Goal: Task Accomplishment & Management: Complete application form

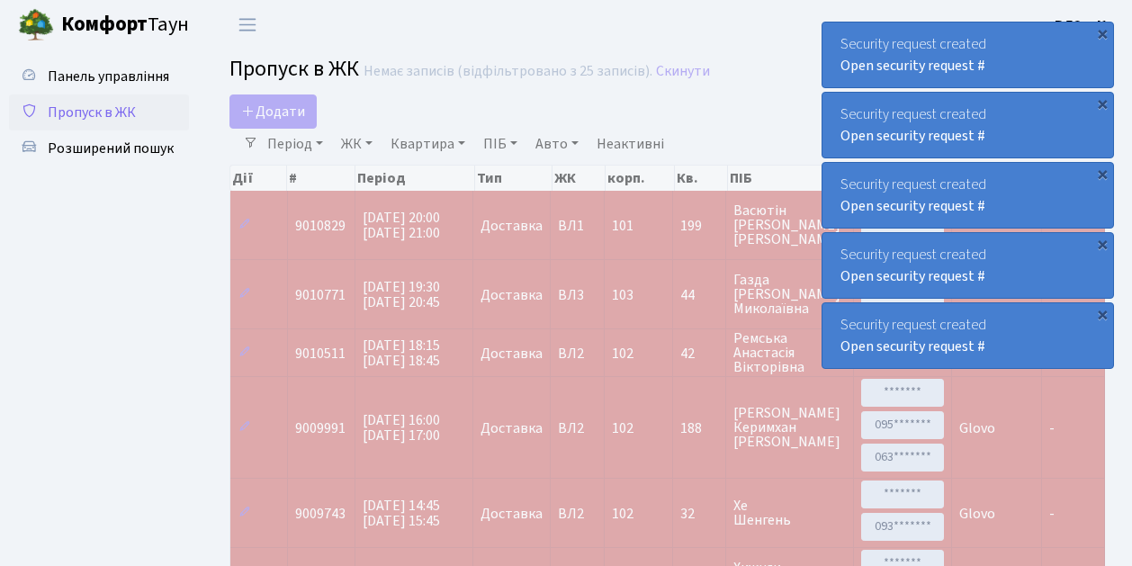
select select "25"
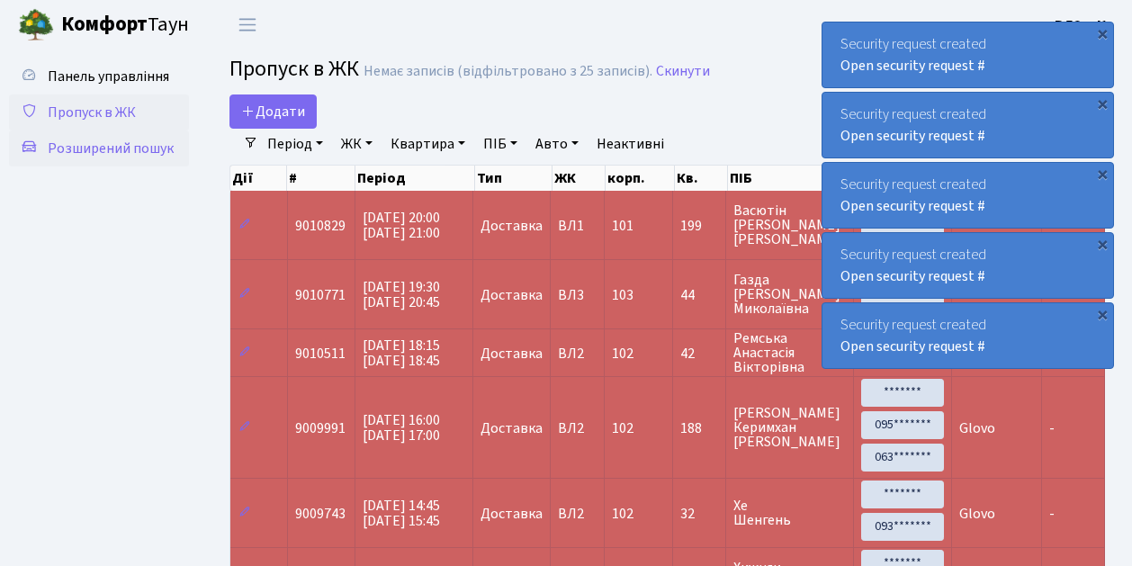
click at [112, 146] on span "Розширений пошук" at bounding box center [111, 149] width 126 height 20
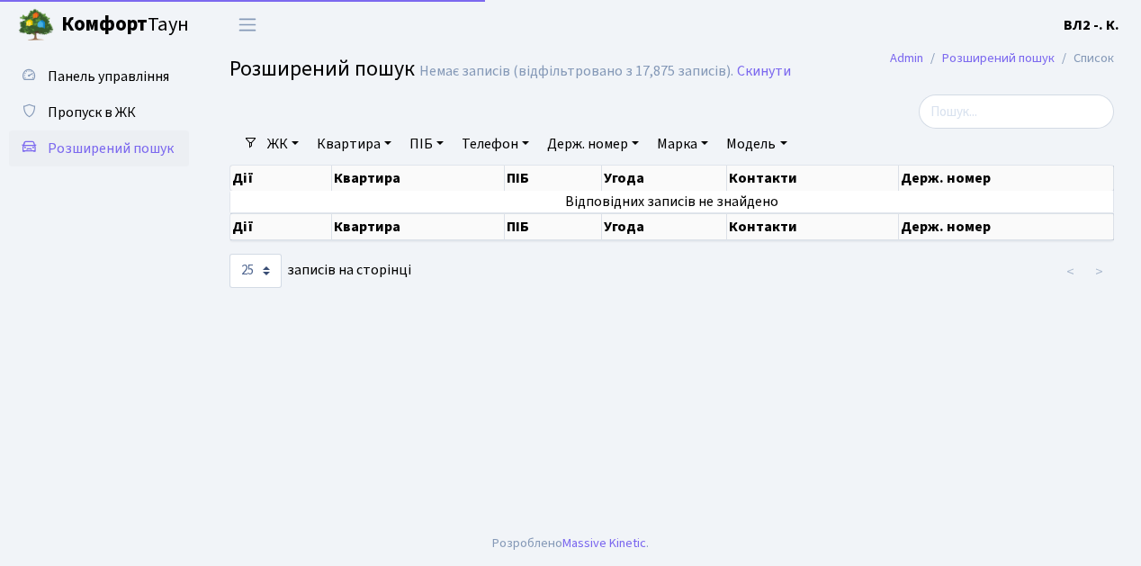
select select "25"
click at [389, 145] on link "Квартира" at bounding box center [353, 144] width 89 height 31
click at [382, 169] on input "text" at bounding box center [362, 179] width 105 height 34
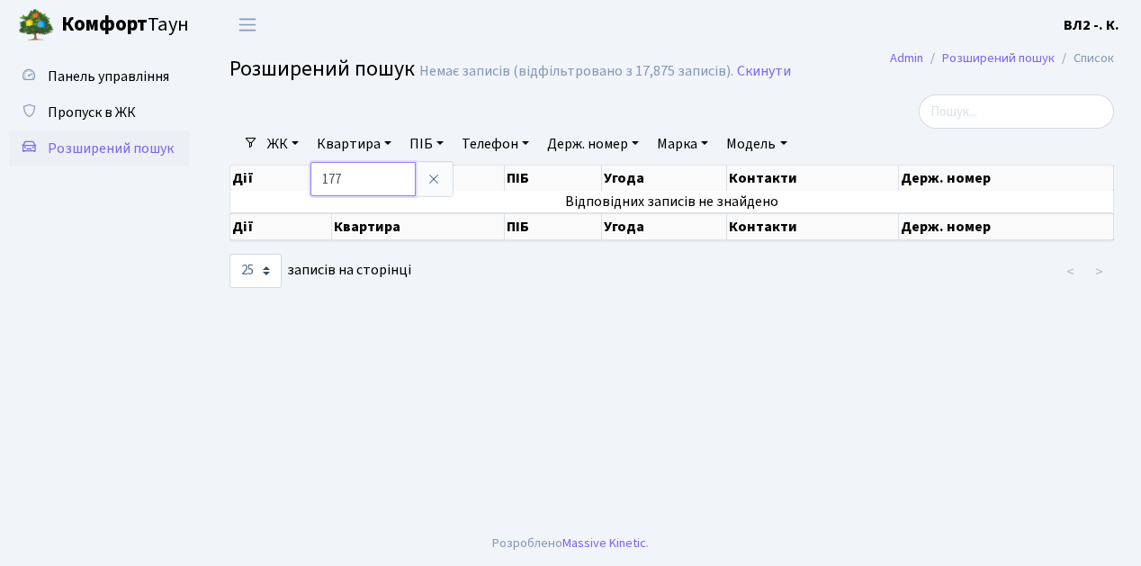
type input "177"
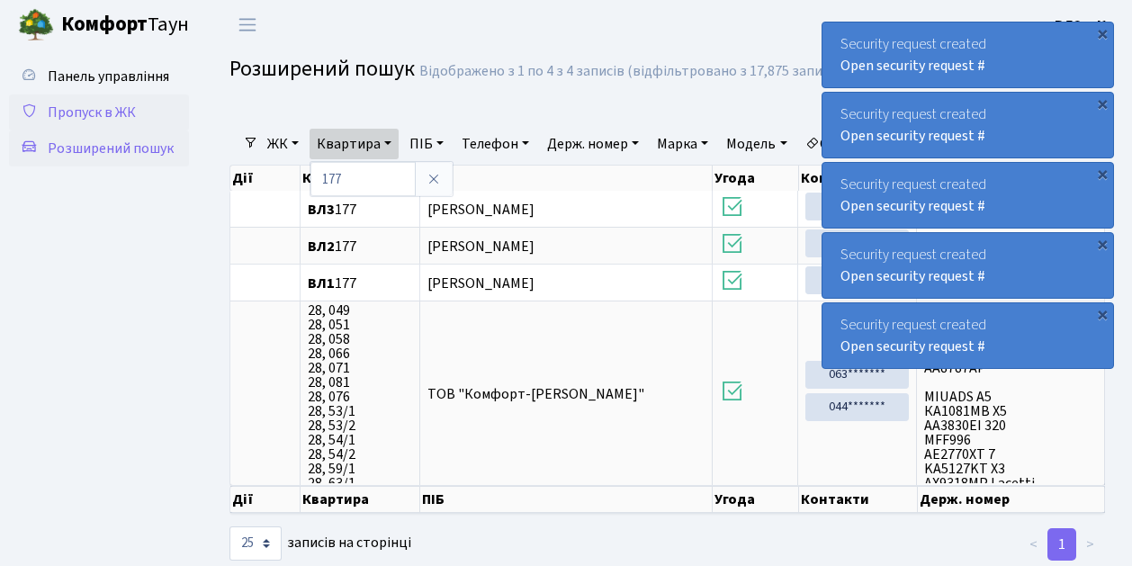
click at [81, 110] on span "Пропуск в ЖК" at bounding box center [92, 113] width 88 height 20
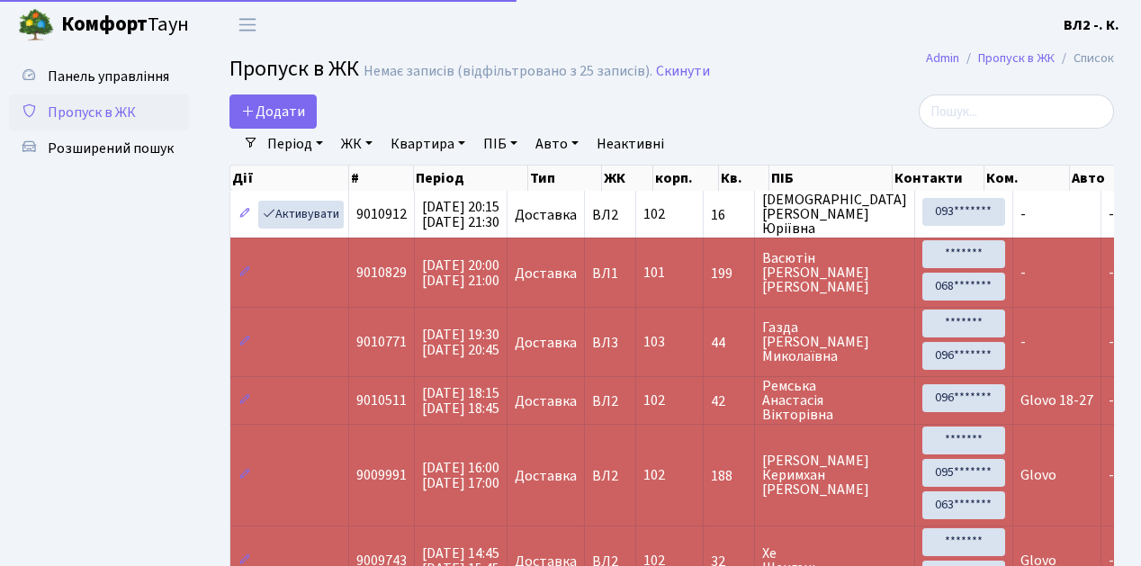
select select "25"
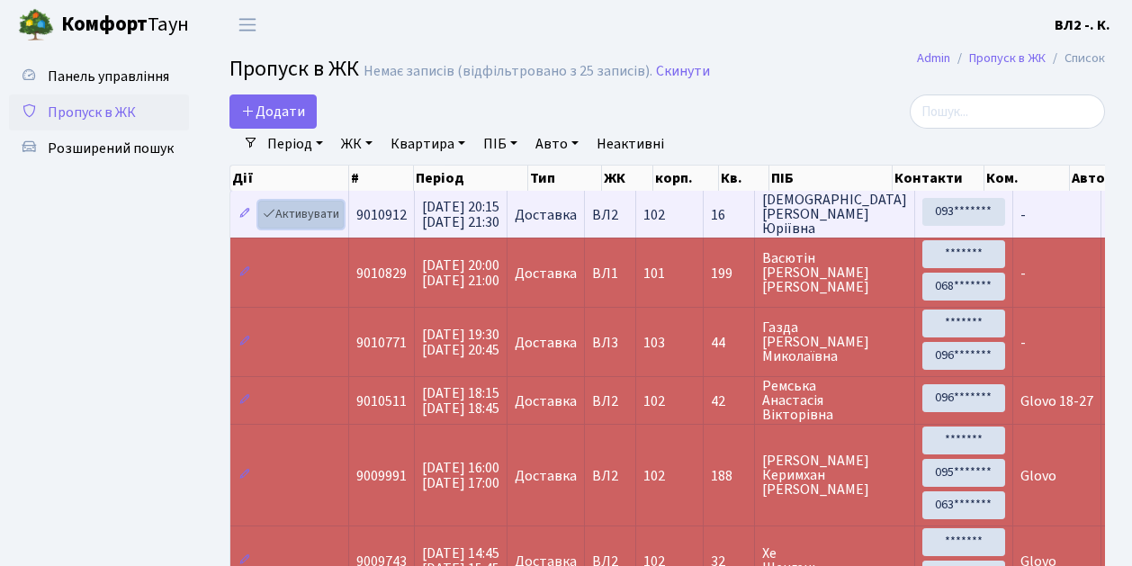
click at [338, 221] on link "Активувати" at bounding box center [300, 215] width 85 height 28
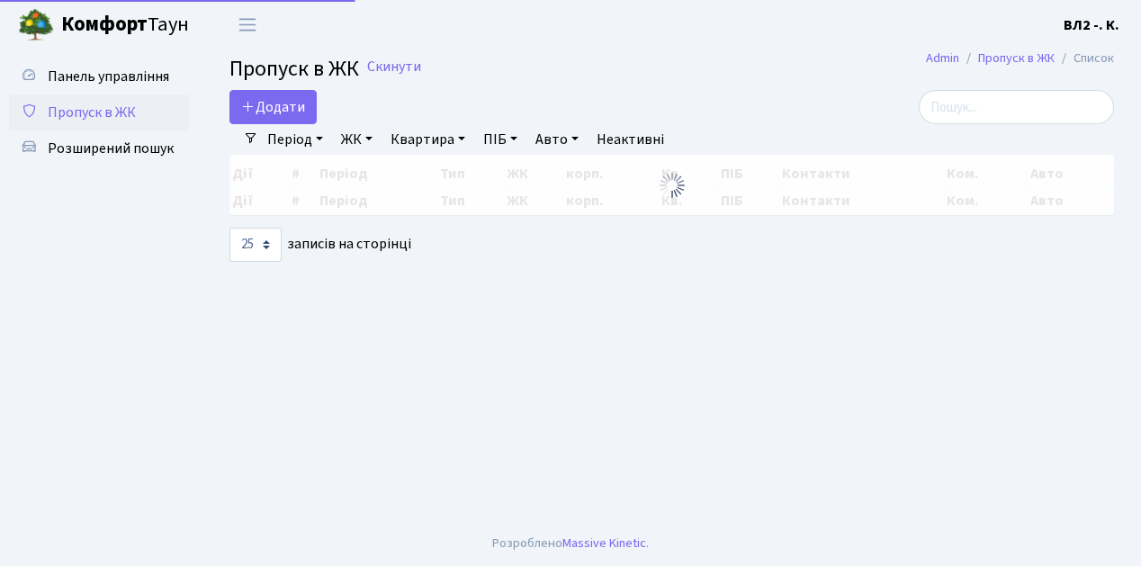
select select "25"
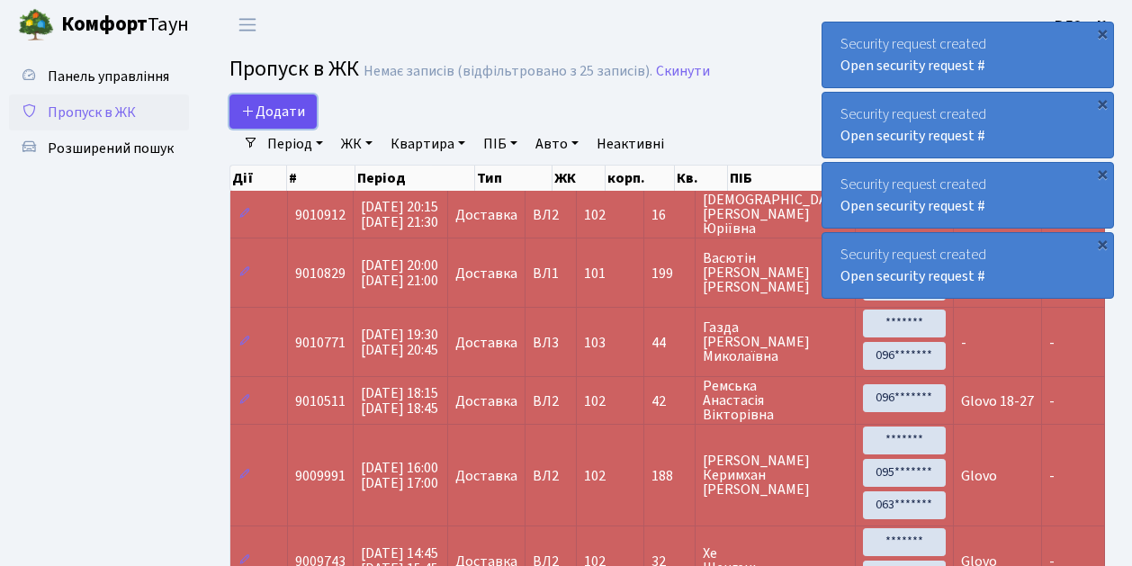
click at [300, 120] on span "Додати" at bounding box center [273, 112] width 64 height 20
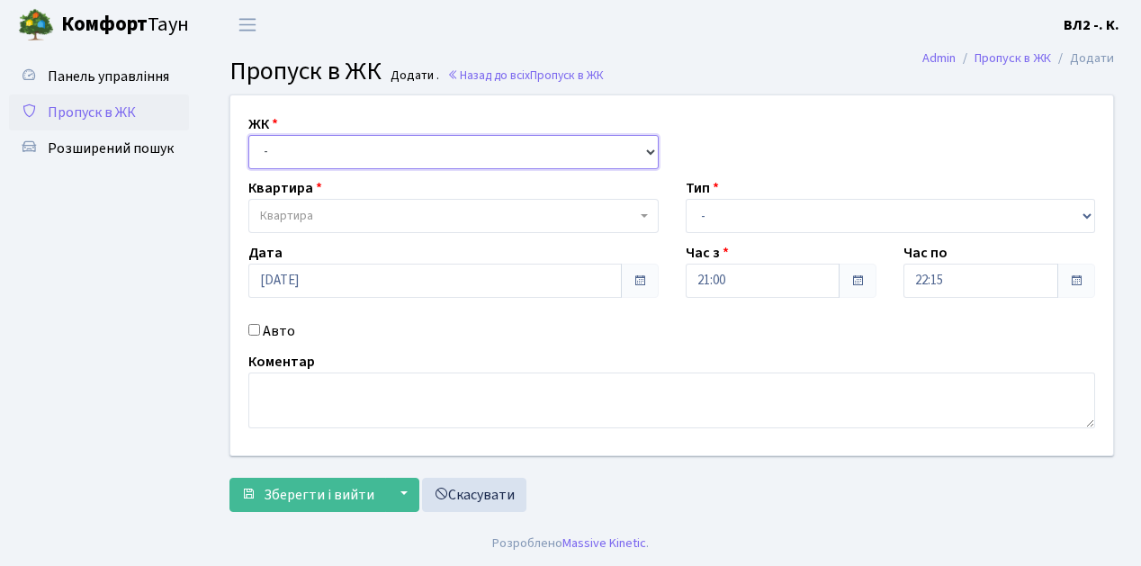
click at [650, 149] on select "- ВЛ1, Ужгородський пров., 4/1 ВЛ2, Голосіївський просп., 76 ВЛ3, пр.Голосіївсь…" at bounding box center [453, 152] width 410 height 34
select select "317"
click at [248, 135] on select "- ВЛ1, Ужгородський пров., 4/1 ВЛ2, Голосіївський просп., 76 ВЛ3, пр.Голосіївсь…" at bounding box center [453, 152] width 410 height 34
select select
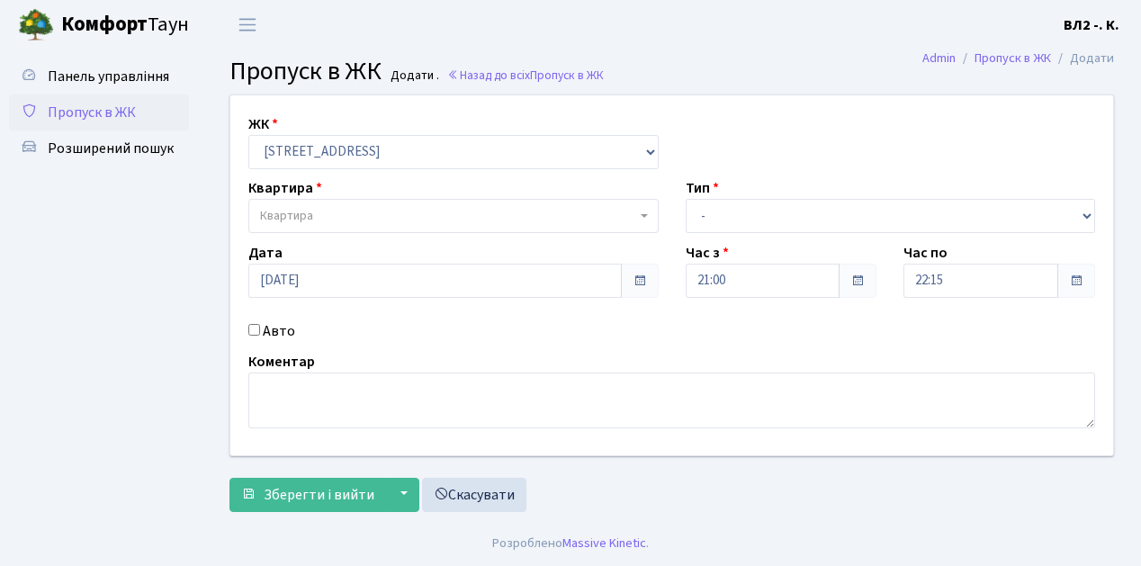
click at [642, 217] on b at bounding box center [644, 216] width 7 height 4
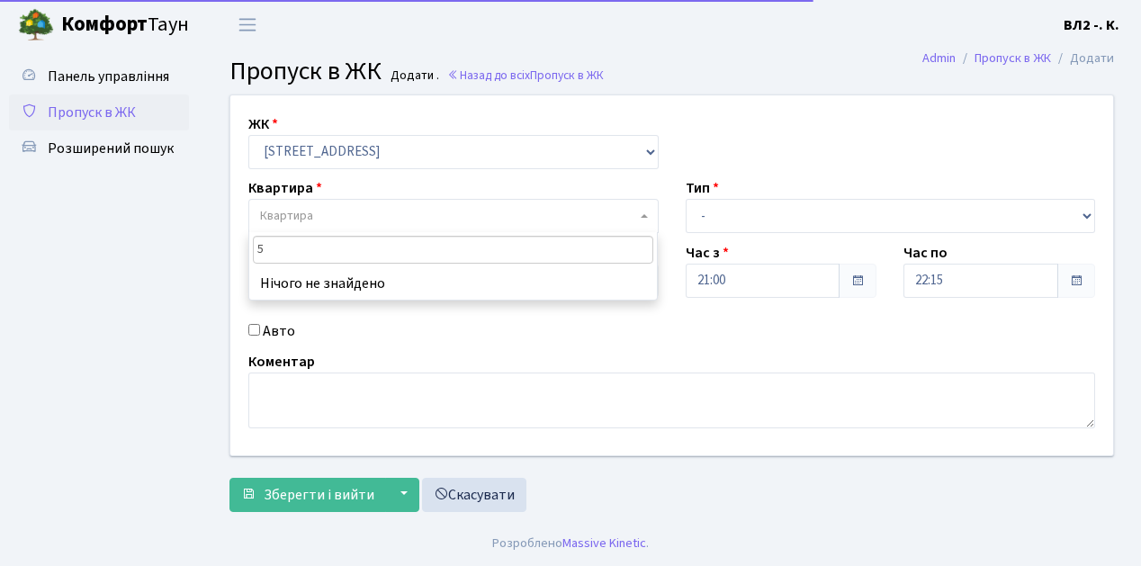
type input "54"
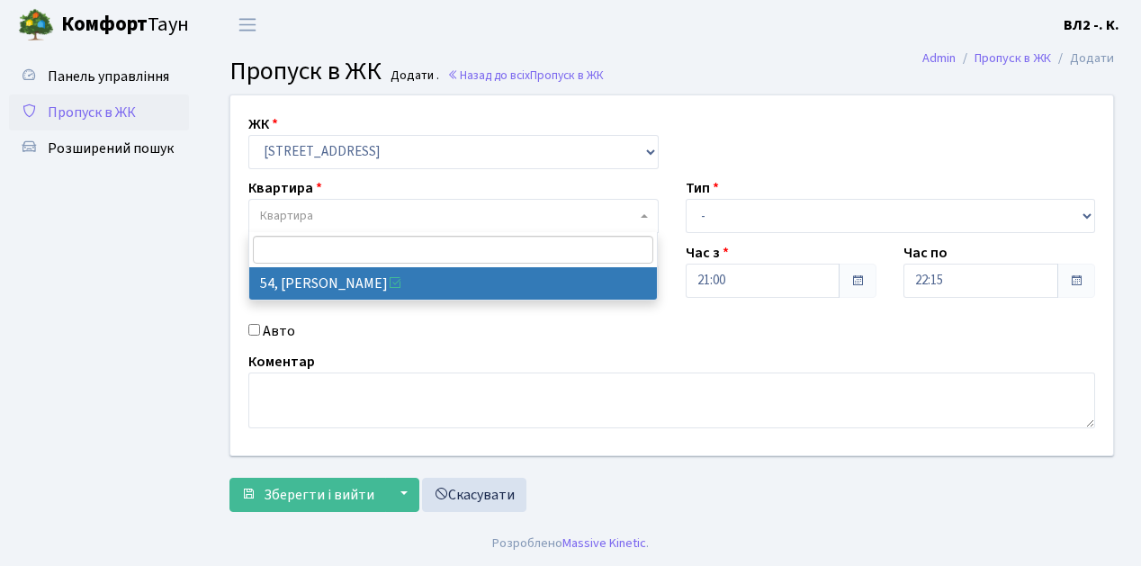
select select "38101"
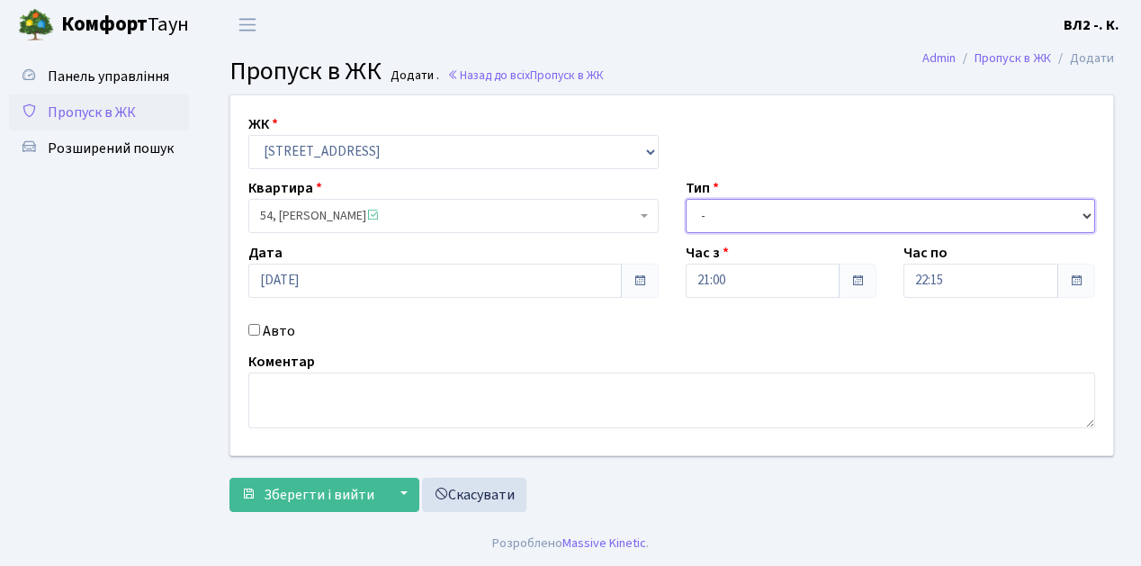
click at [1085, 212] on select "- Доставка Таксі Гості Сервіс" at bounding box center [891, 216] width 410 height 34
select select "1"
click at [686, 199] on select "- Доставка Таксі Гості Сервіс" at bounding box center [891, 216] width 410 height 34
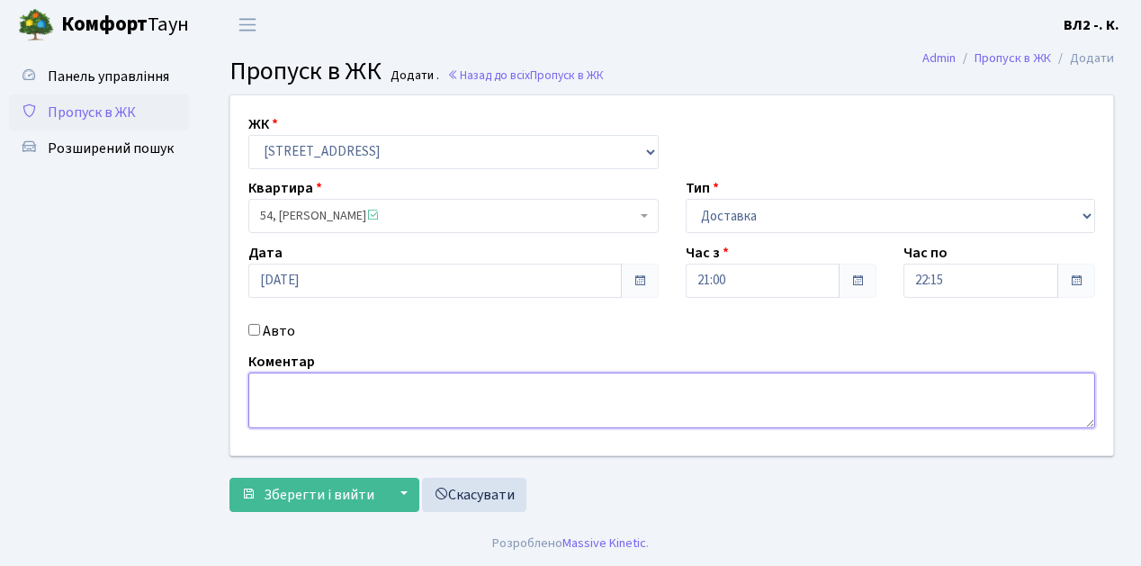
click at [260, 389] on textarea at bounding box center [671, 400] width 847 height 56
type textarea "21-13"
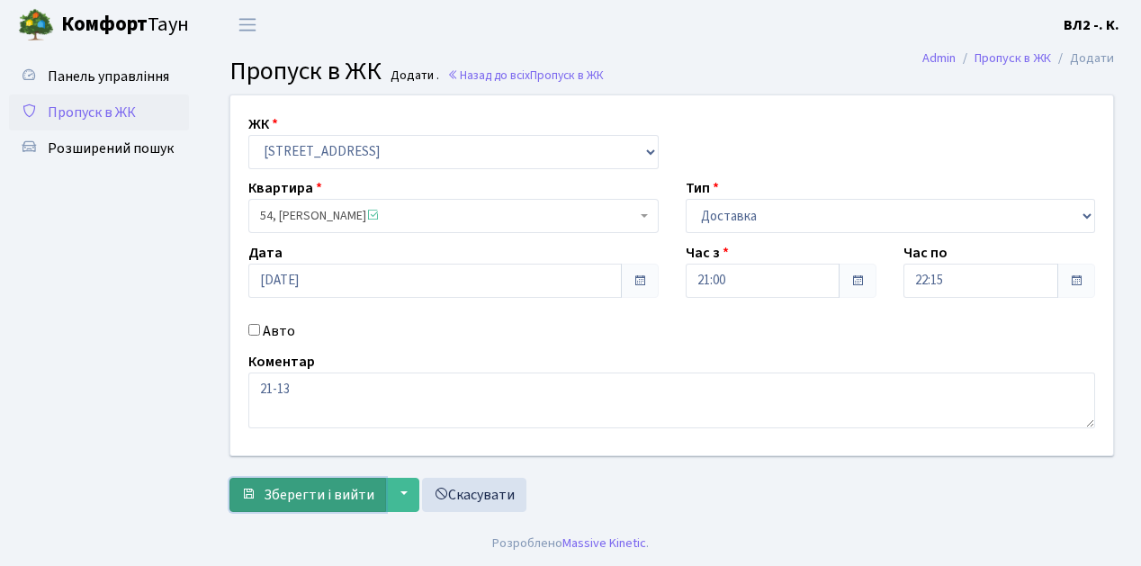
click at [287, 491] on span "Зберегти і вийти" at bounding box center [319, 495] width 111 height 20
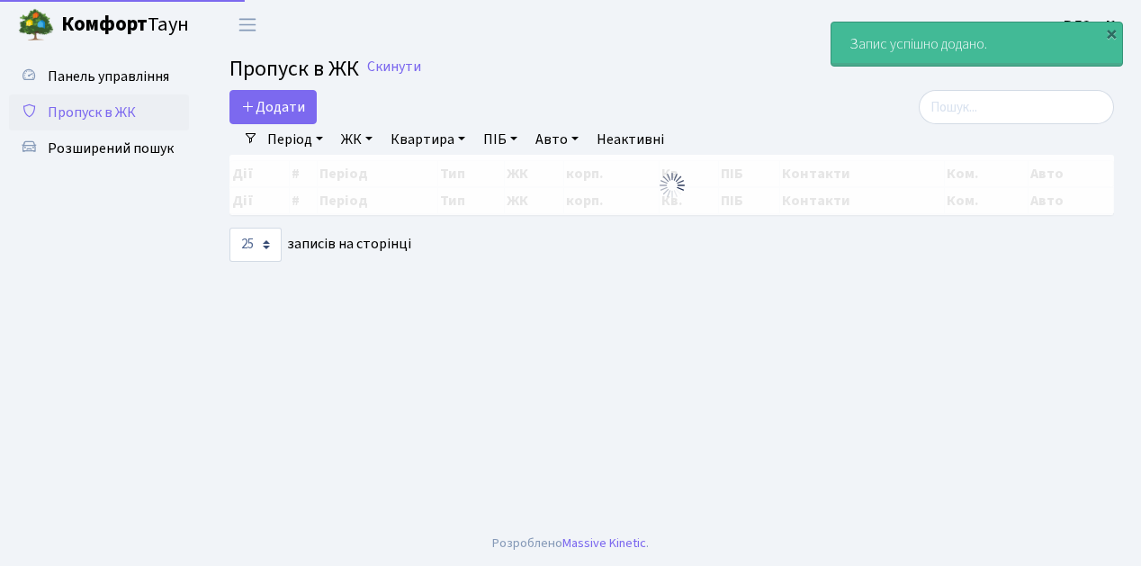
select select "25"
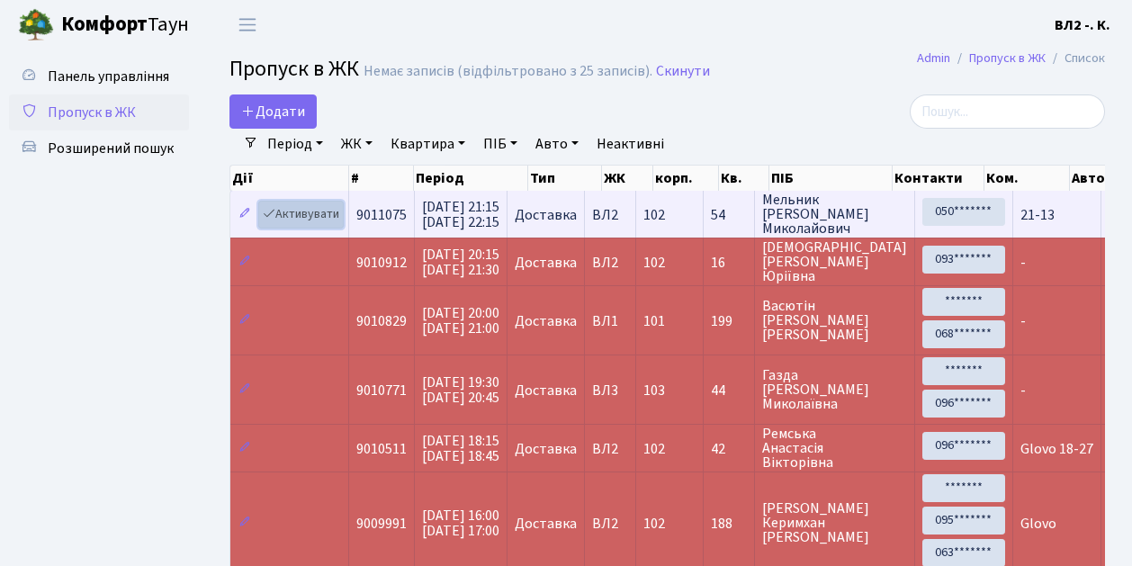
click at [334, 223] on link "Активувати" at bounding box center [300, 215] width 85 height 28
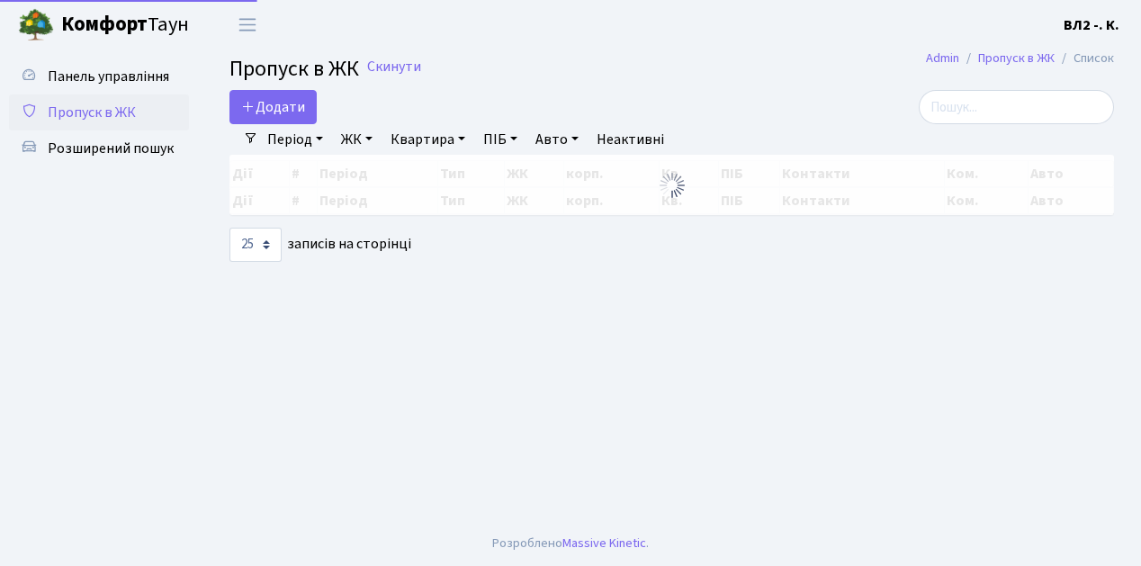
select select "25"
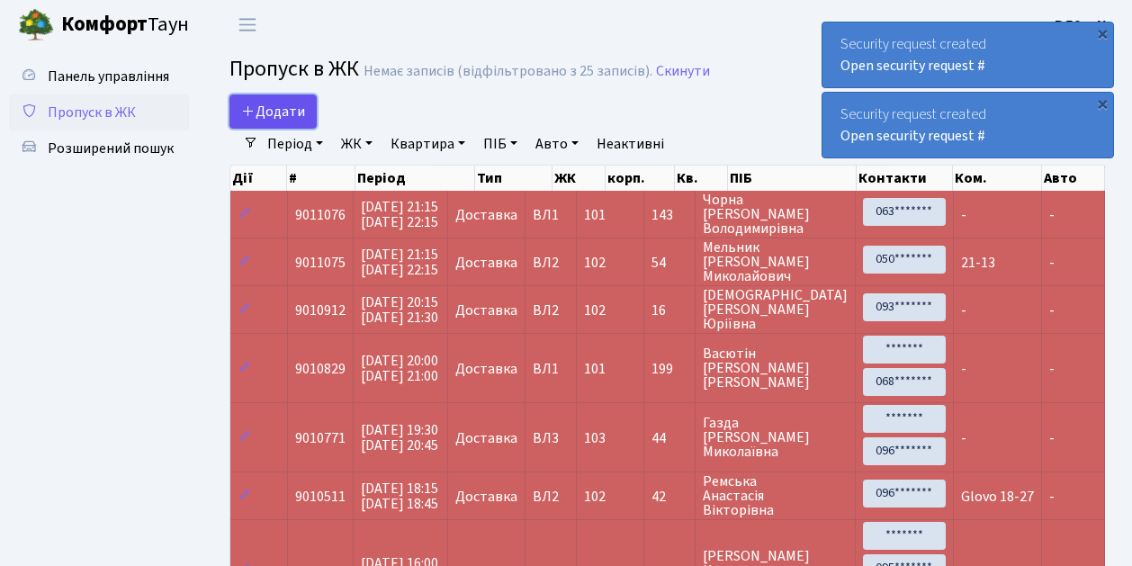
click at [309, 124] on link "Додати" at bounding box center [272, 111] width 87 height 34
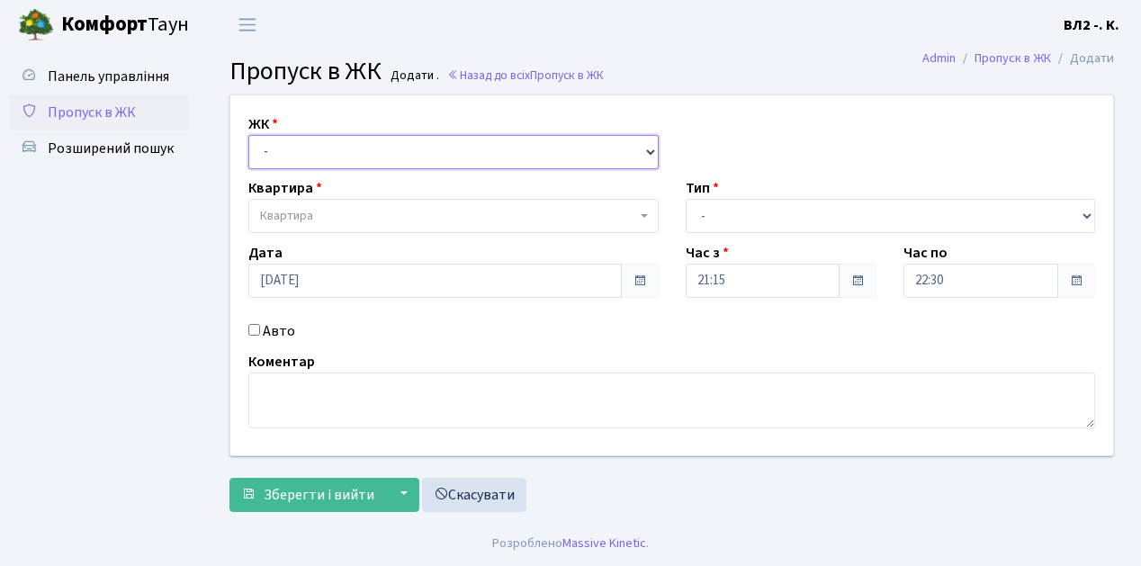
click at [648, 150] on select "- [STREET_ADDRESS][PERSON_NAME]" at bounding box center [453, 152] width 410 height 34
select select "317"
click at [248, 135] on select "- [STREET_ADDRESS][PERSON_NAME]" at bounding box center [453, 152] width 410 height 34
select select
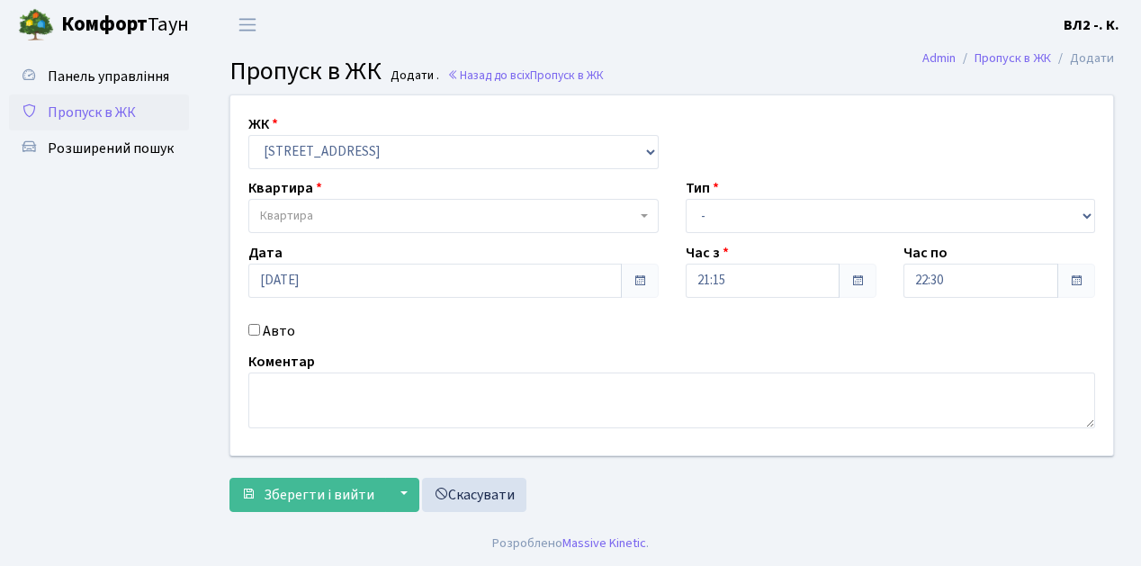
click at [641, 214] on b at bounding box center [644, 216] width 7 height 4
type input "32"
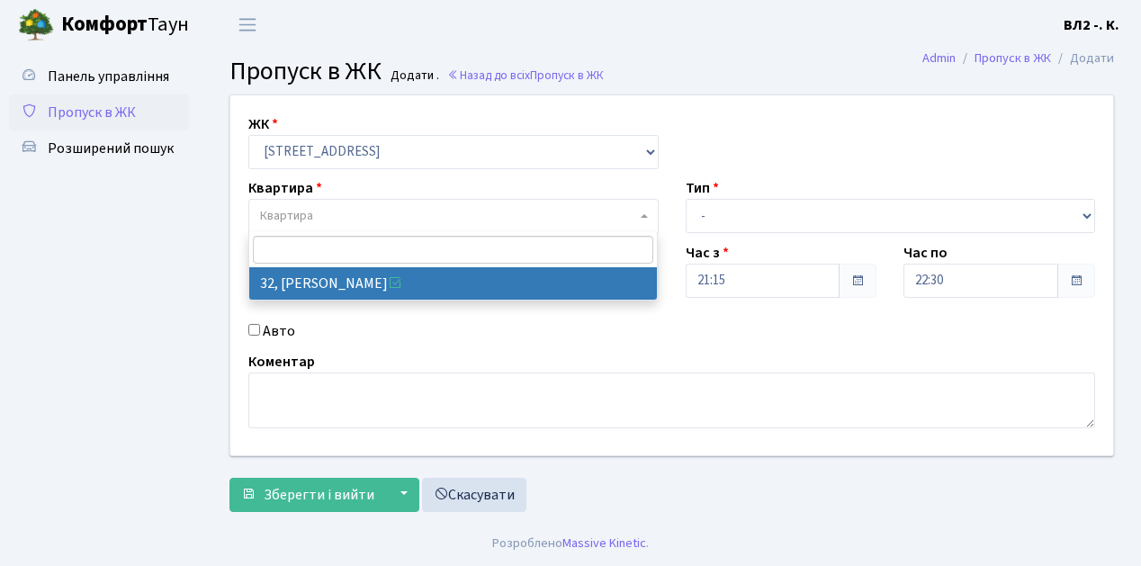
select select "38035"
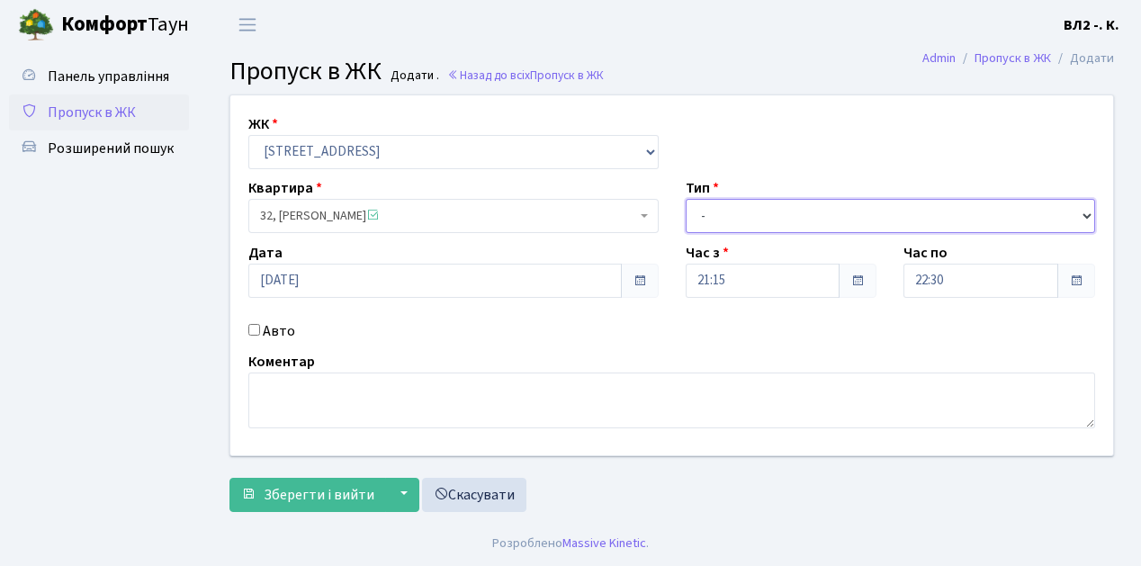
click at [1086, 214] on select "- Доставка Таксі Гості Сервіс" at bounding box center [891, 216] width 410 height 34
select select "1"
click at [686, 199] on select "- Доставка Таксі Гості Сервіс" at bounding box center [891, 216] width 410 height 34
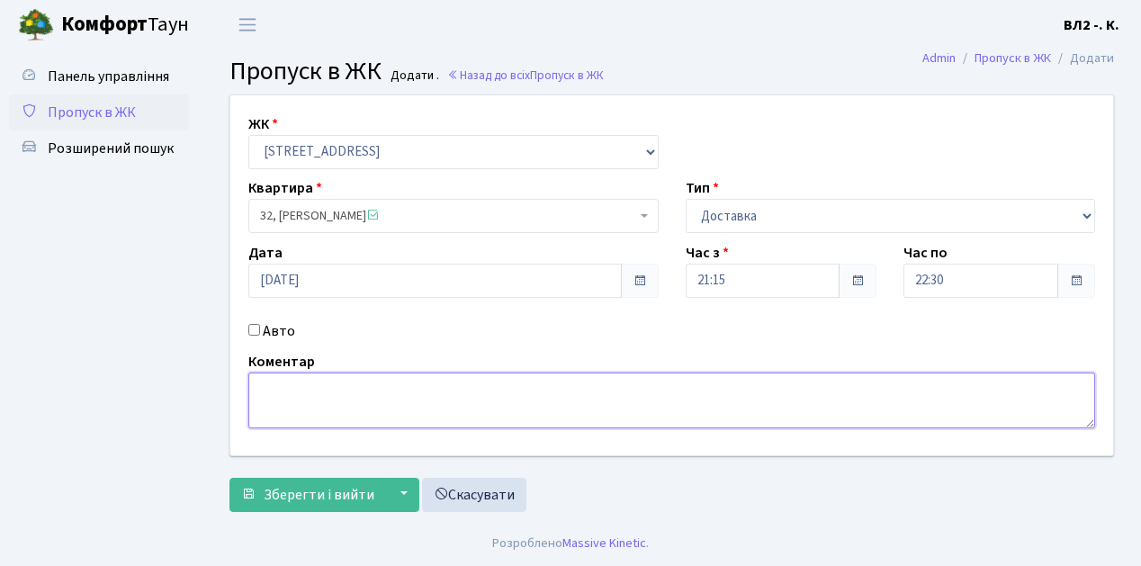
click at [270, 385] on textarea at bounding box center [671, 400] width 847 height 56
type textarea "Glovo 21-27"
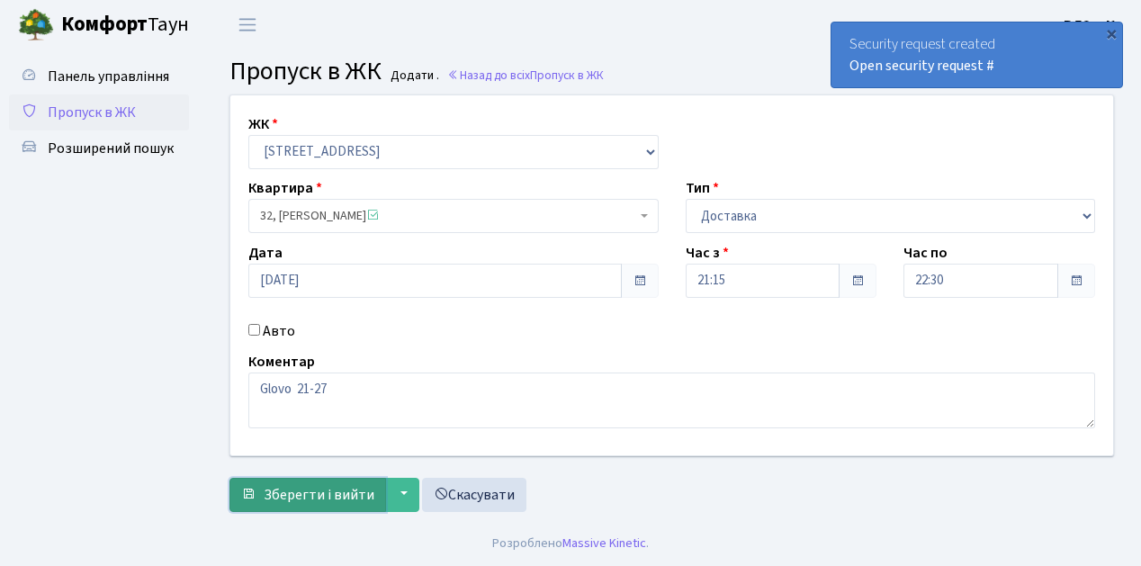
click at [288, 491] on span "Зберегти і вийти" at bounding box center [319, 495] width 111 height 20
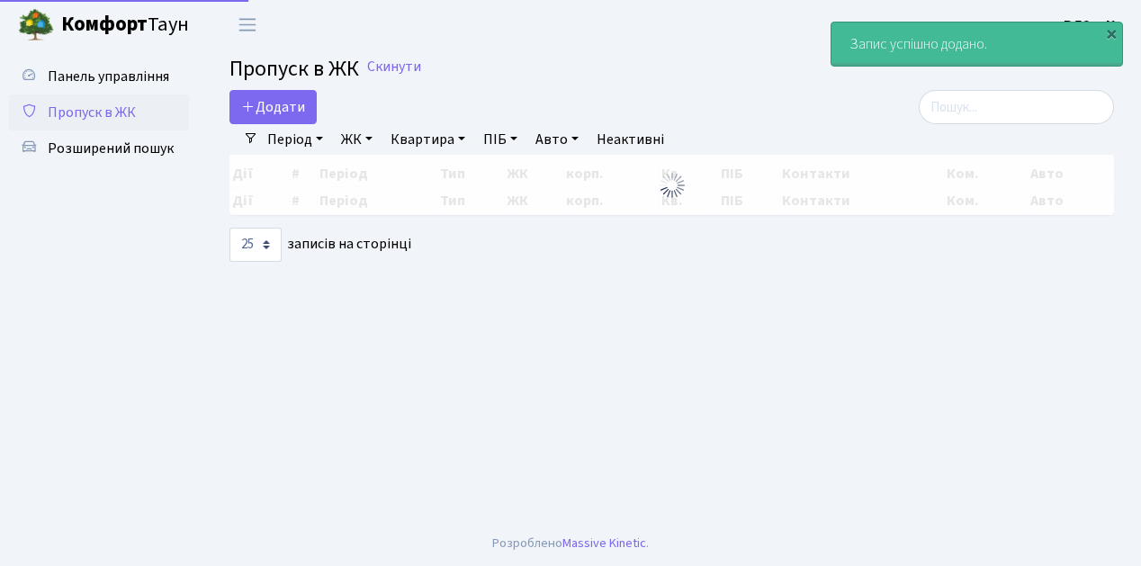
select select "25"
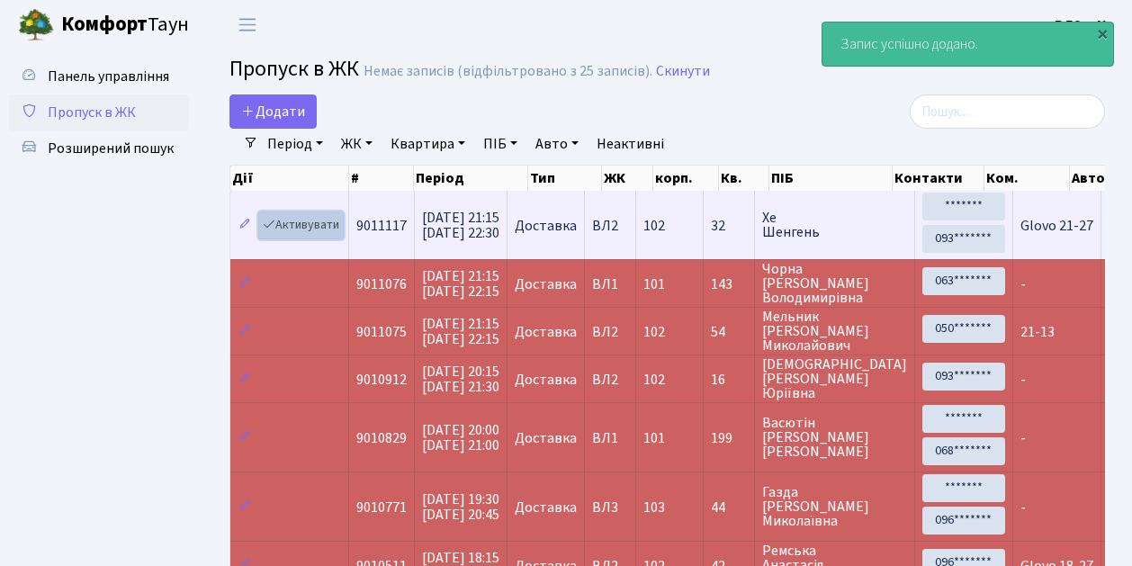
click at [338, 237] on link "Активувати" at bounding box center [300, 225] width 85 height 28
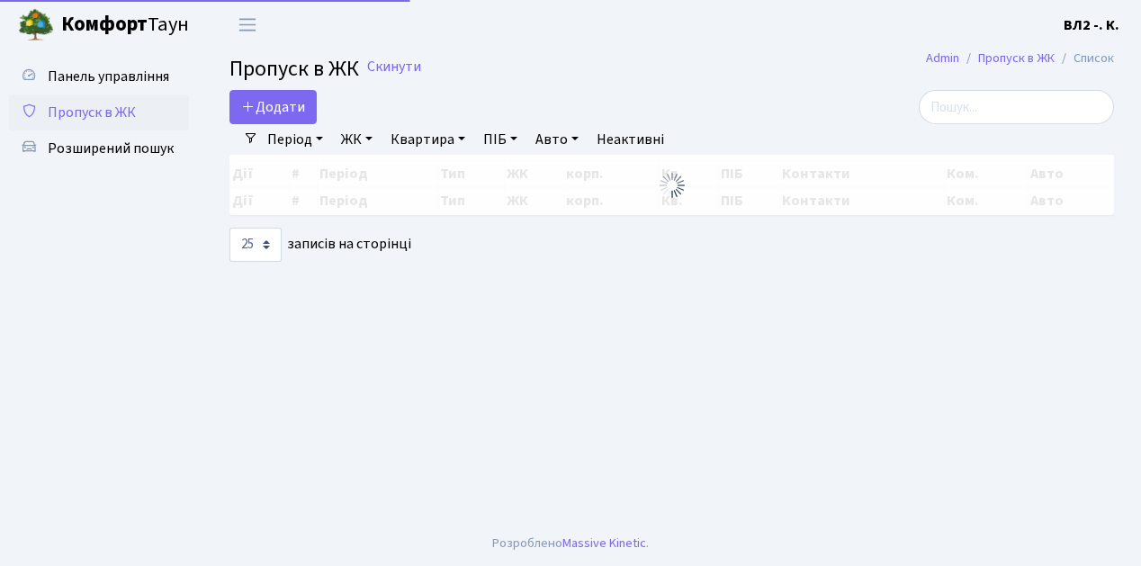
select select "25"
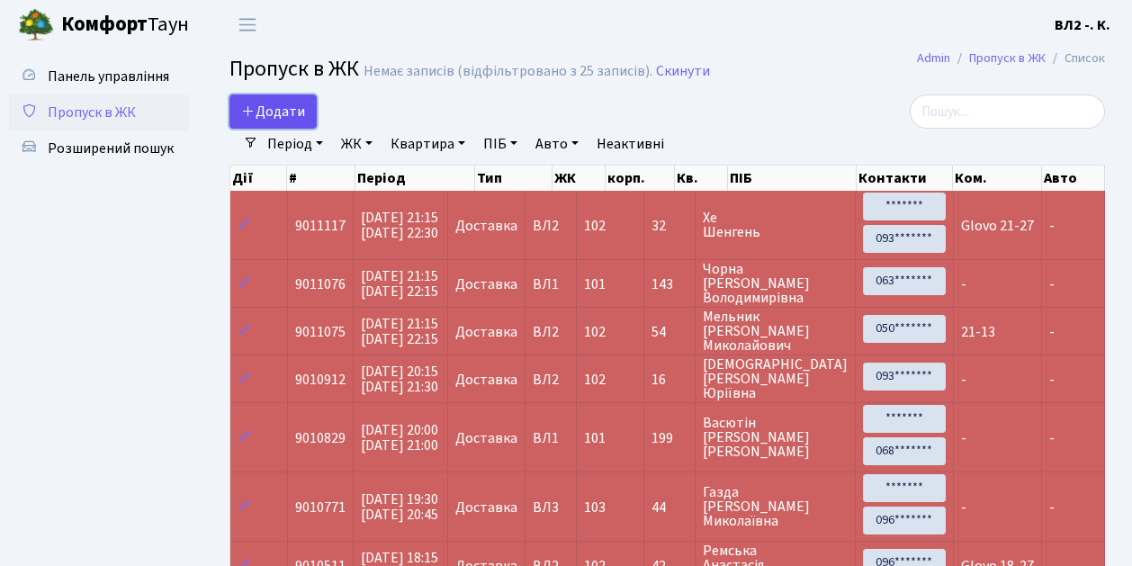
click at [305, 124] on link "Додати" at bounding box center [272, 111] width 87 height 34
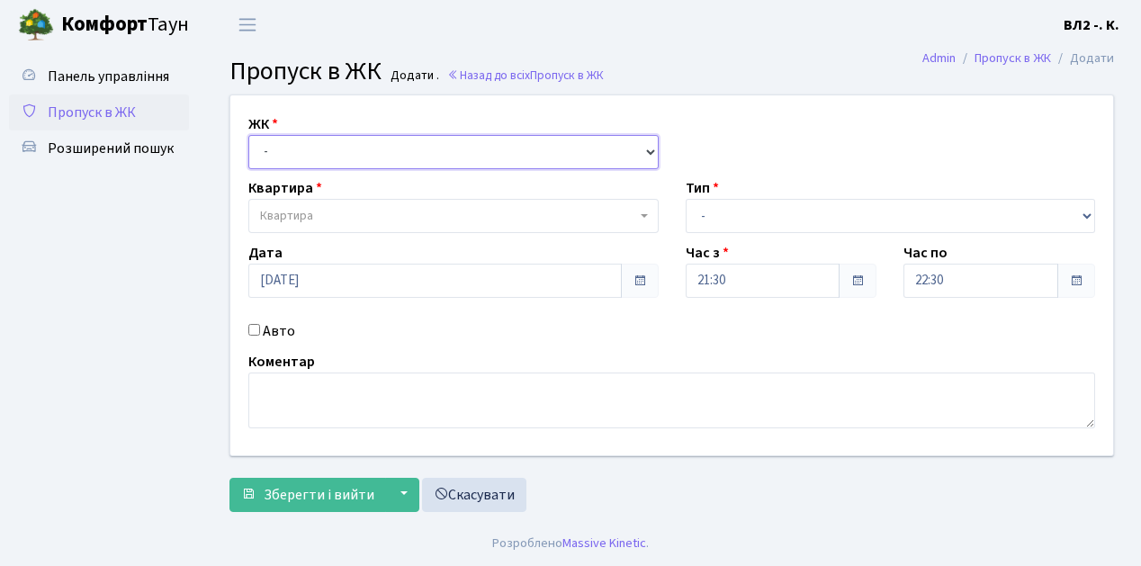
click at [646, 148] on select "- [STREET_ADDRESS][PERSON_NAME]" at bounding box center [453, 152] width 410 height 34
select select "317"
click at [248, 135] on select "- [STREET_ADDRESS][PERSON_NAME]" at bounding box center [453, 152] width 410 height 34
select select
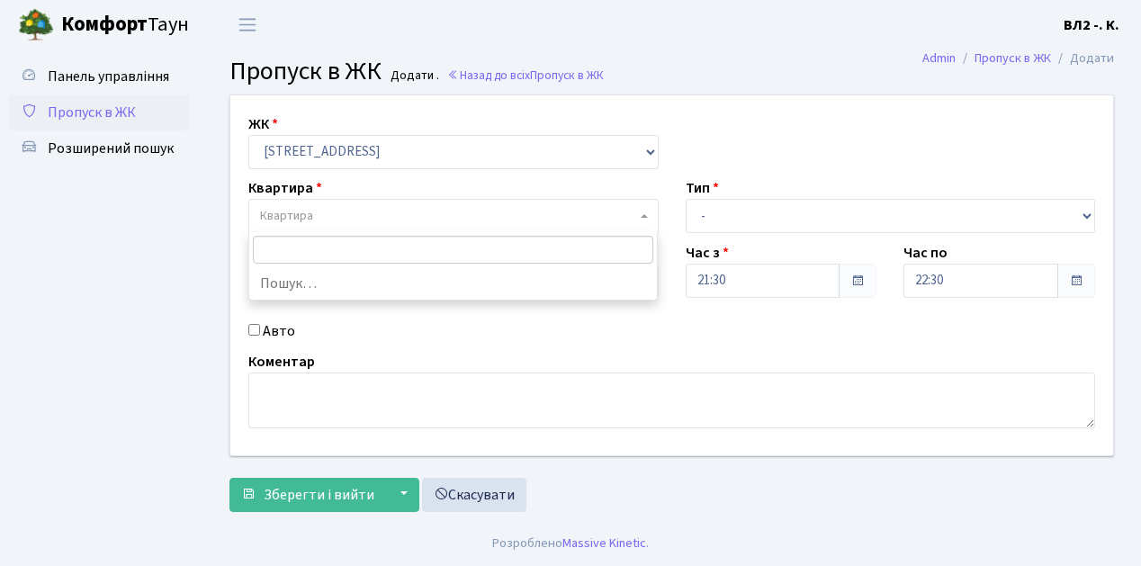
click at [642, 216] on b at bounding box center [644, 216] width 7 height 4
type input "114"
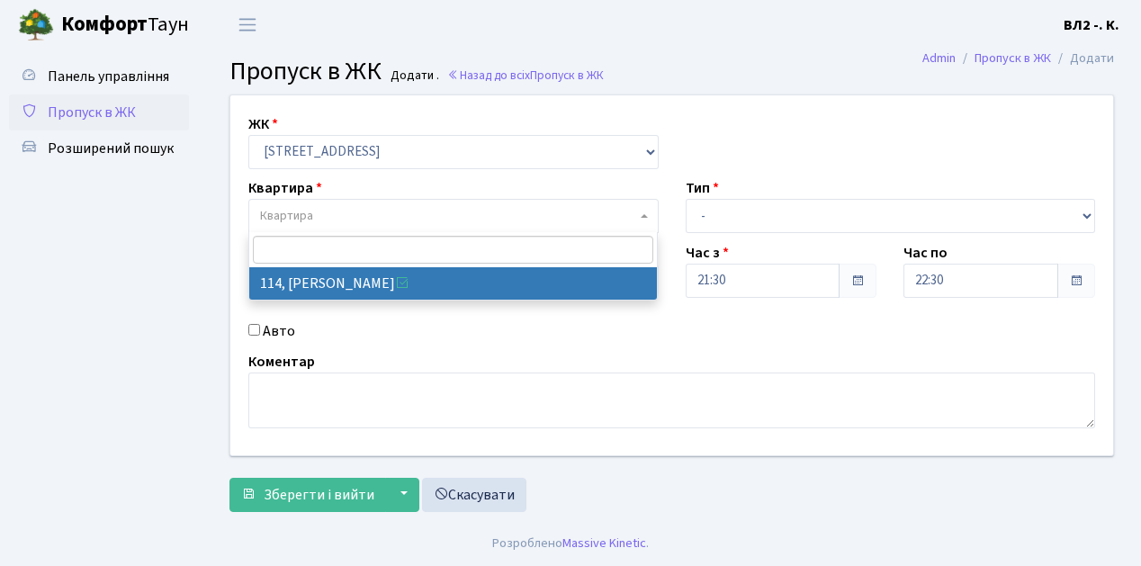
select select "38278"
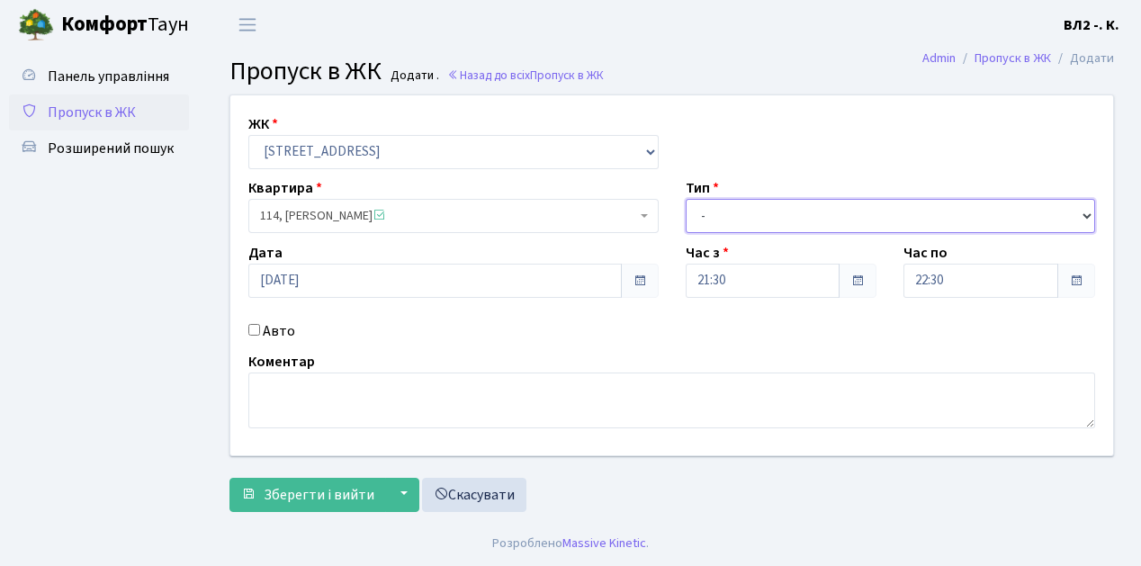
click at [1084, 212] on select "- Доставка Таксі Гості Сервіс" at bounding box center [891, 216] width 410 height 34
select select "1"
click at [686, 199] on select "- Доставка Таксі Гості Сервіс" at bounding box center [891, 216] width 410 height 34
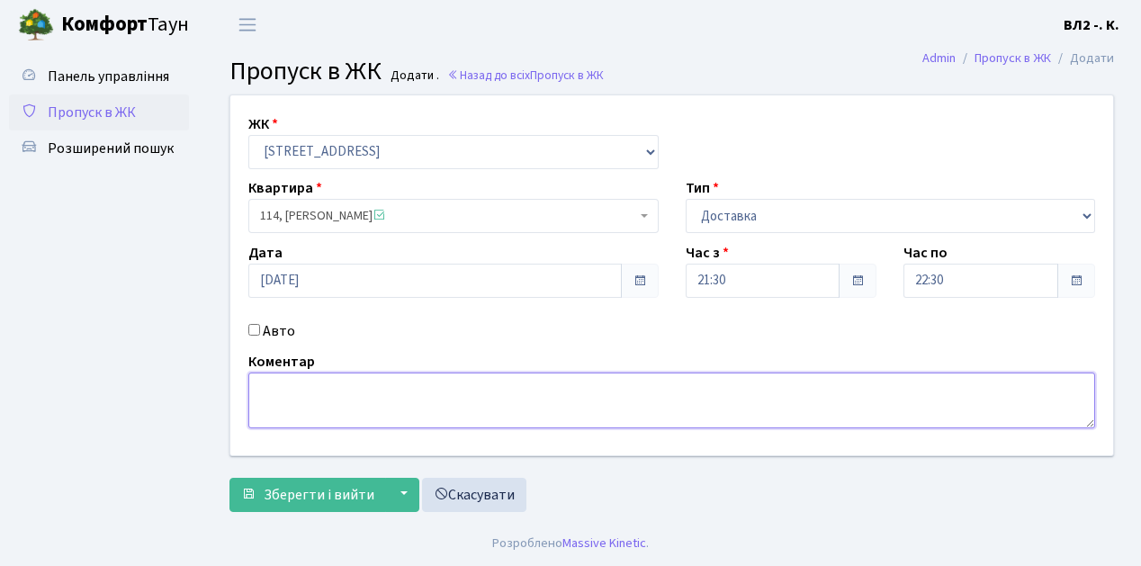
drag, startPoint x: 289, startPoint y: 377, endPoint x: 308, endPoint y: 372, distance: 19.4
click at [290, 377] on textarea at bounding box center [671, 400] width 847 height 56
type textarea "Dominos 21-38"
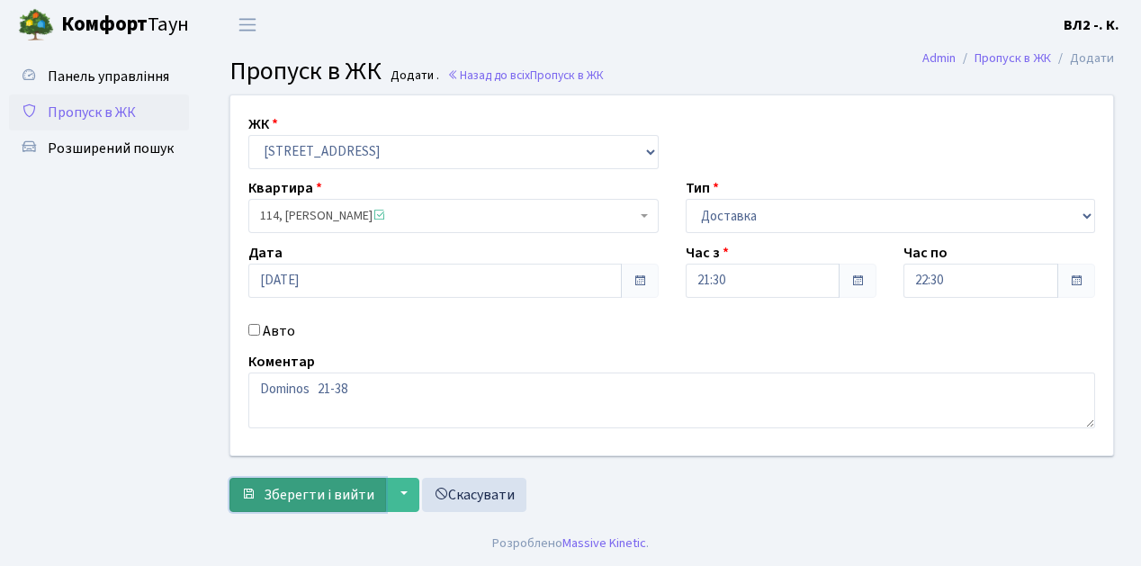
click at [282, 502] on span "Зберегти і вийти" at bounding box center [319, 495] width 111 height 20
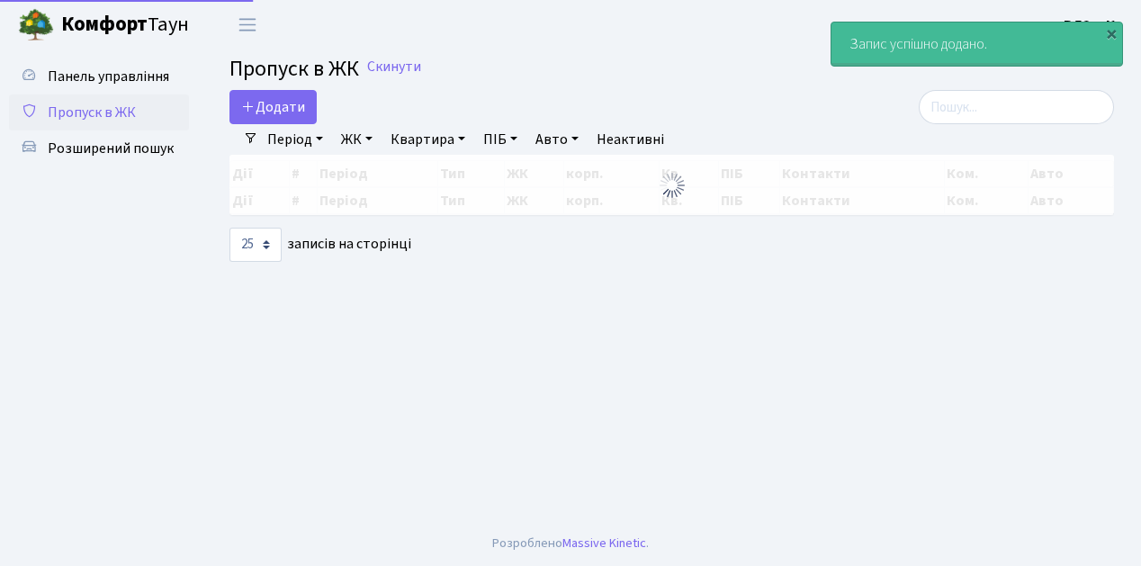
select select "25"
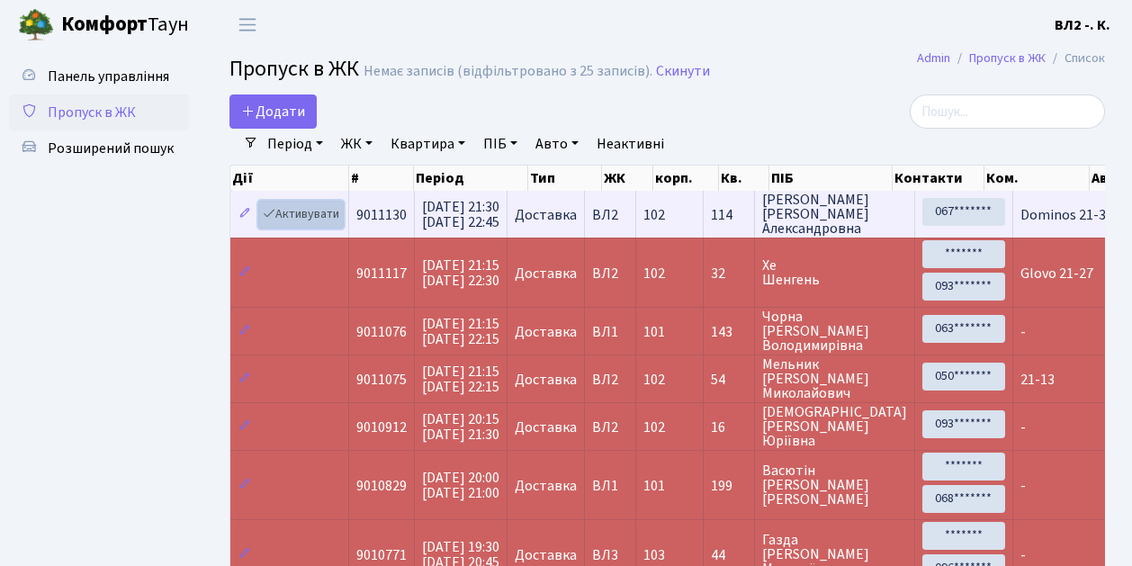
click at [336, 226] on link "Активувати" at bounding box center [300, 215] width 85 height 28
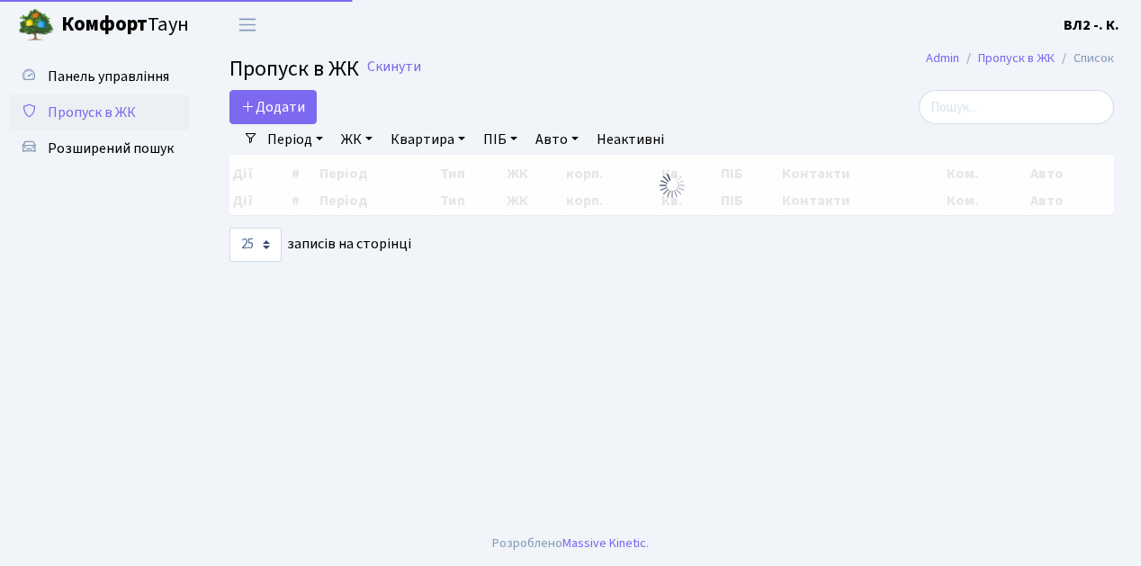
select select "25"
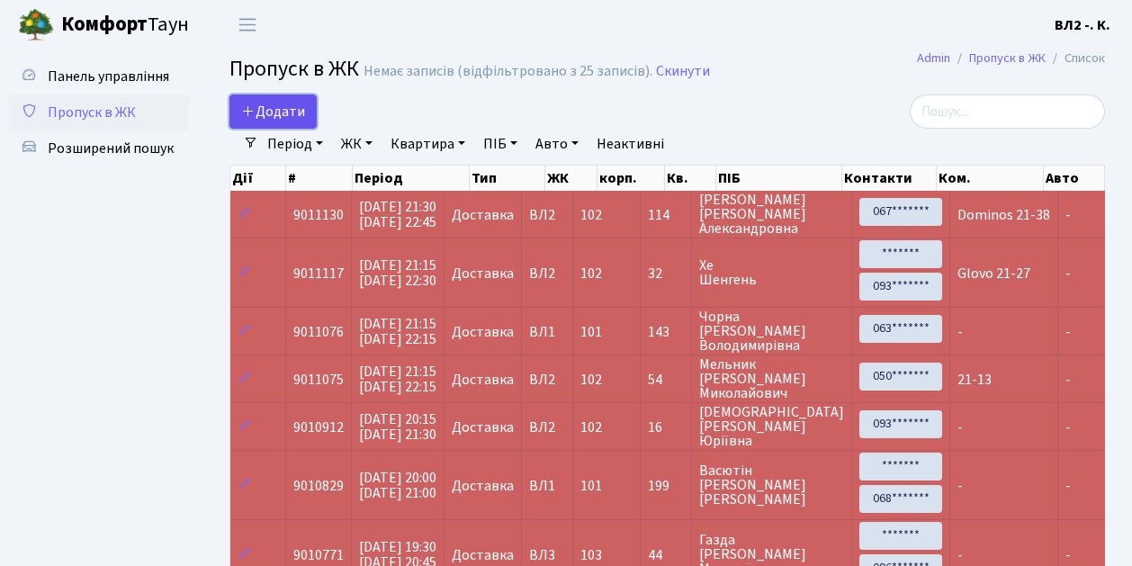
drag, startPoint x: 305, startPoint y: 123, endPoint x: 318, endPoint y: 130, distance: 14.9
click at [307, 124] on link "Додати" at bounding box center [272, 111] width 87 height 34
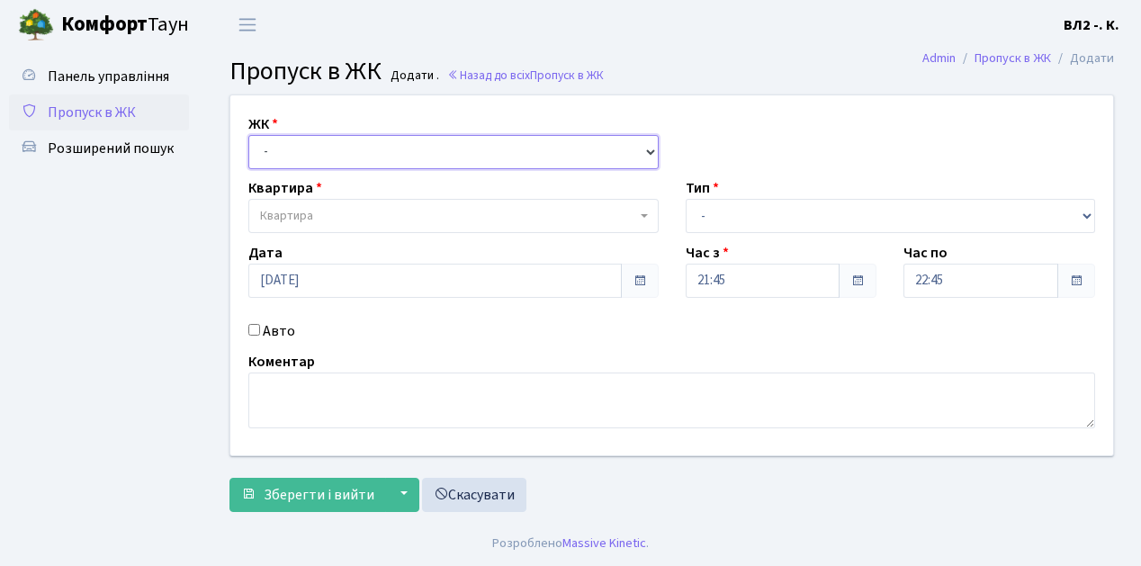
click at [648, 148] on select "- [STREET_ADDRESS][PERSON_NAME]" at bounding box center [453, 152] width 410 height 34
select select "317"
click at [248, 135] on select "- ВЛ1, Ужгородський пров., 4/1 ВЛ2, Голосіївський просп., 76 ВЛ3, пр.Голосіївсь…" at bounding box center [453, 152] width 410 height 34
select select
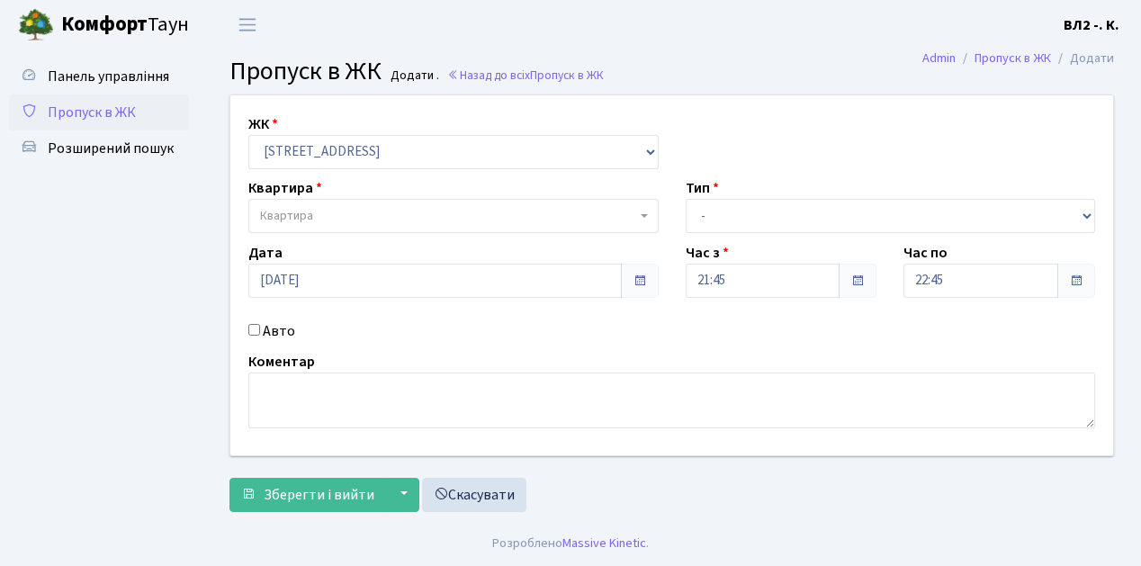
click at [638, 216] on span "Квартира" at bounding box center [453, 216] width 410 height 34
type input "58"
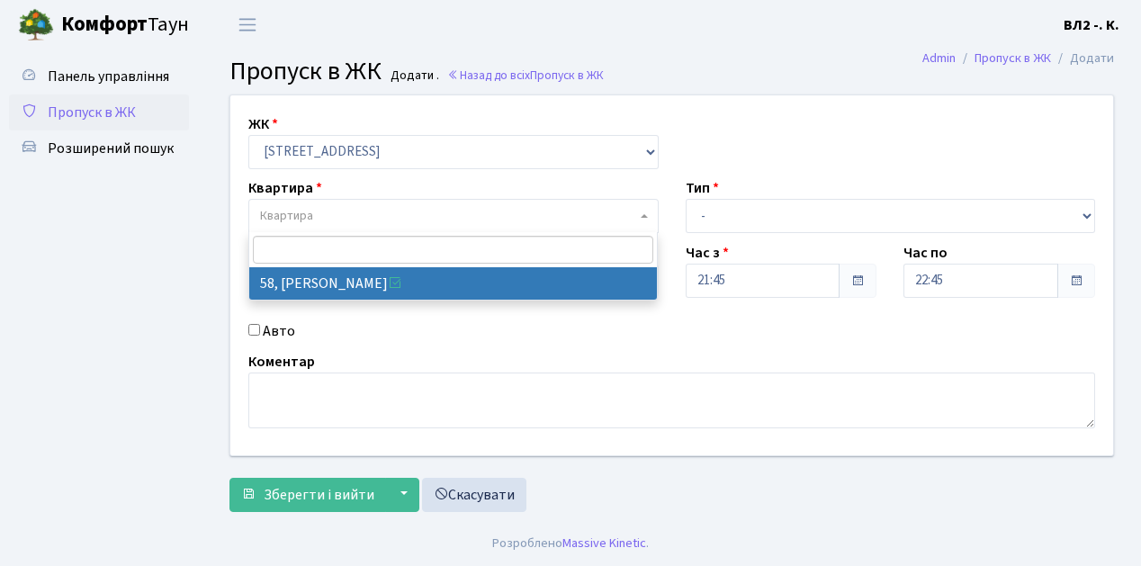
select select "38113"
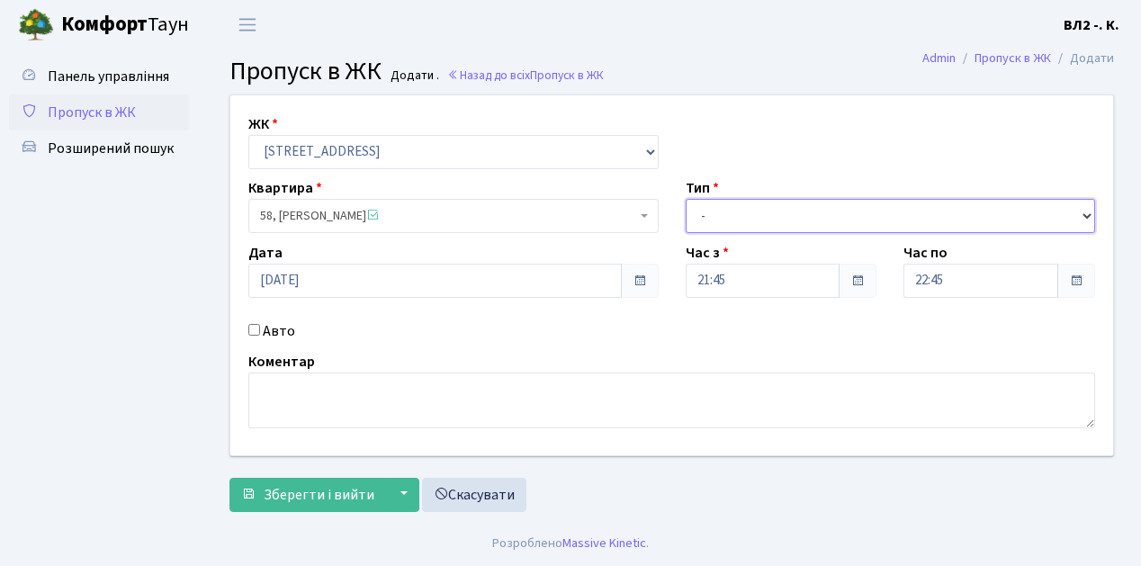
drag, startPoint x: 1081, startPoint y: 212, endPoint x: 1035, endPoint y: 211, distance: 46.8
click at [1080, 212] on select "- Доставка Таксі Гості Сервіс" at bounding box center [891, 216] width 410 height 34
select select "1"
click at [686, 199] on select "- Доставка Таксі Гості Сервіс" at bounding box center [891, 216] width 410 height 34
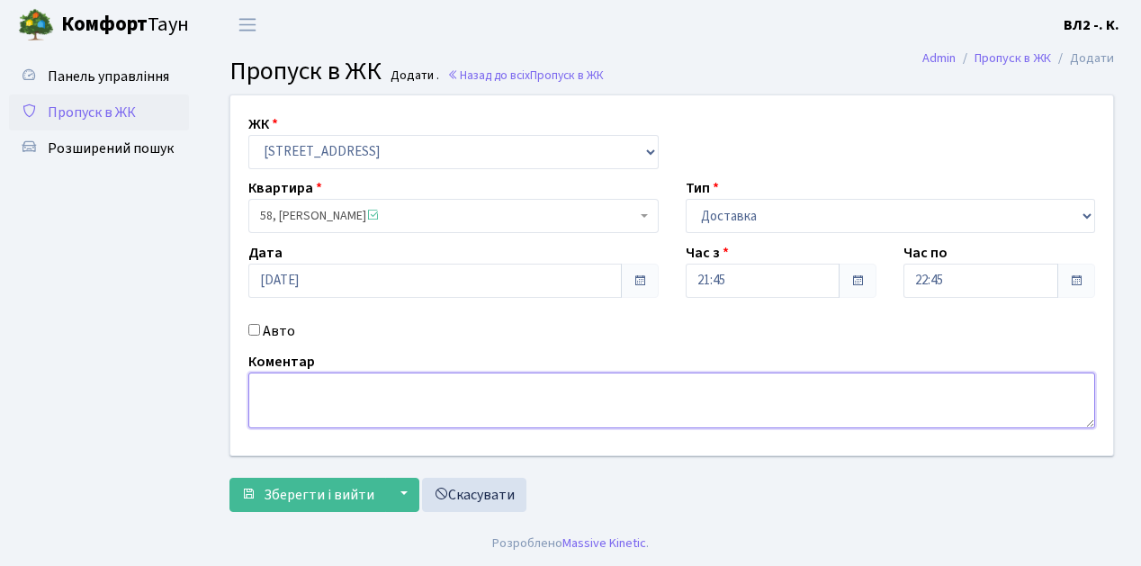
drag, startPoint x: 269, startPoint y: 395, endPoint x: 300, endPoint y: 390, distance: 30.9
click at [273, 394] on textarea at bounding box center [671, 400] width 847 height 56
type textarea "Glovo 21-46"
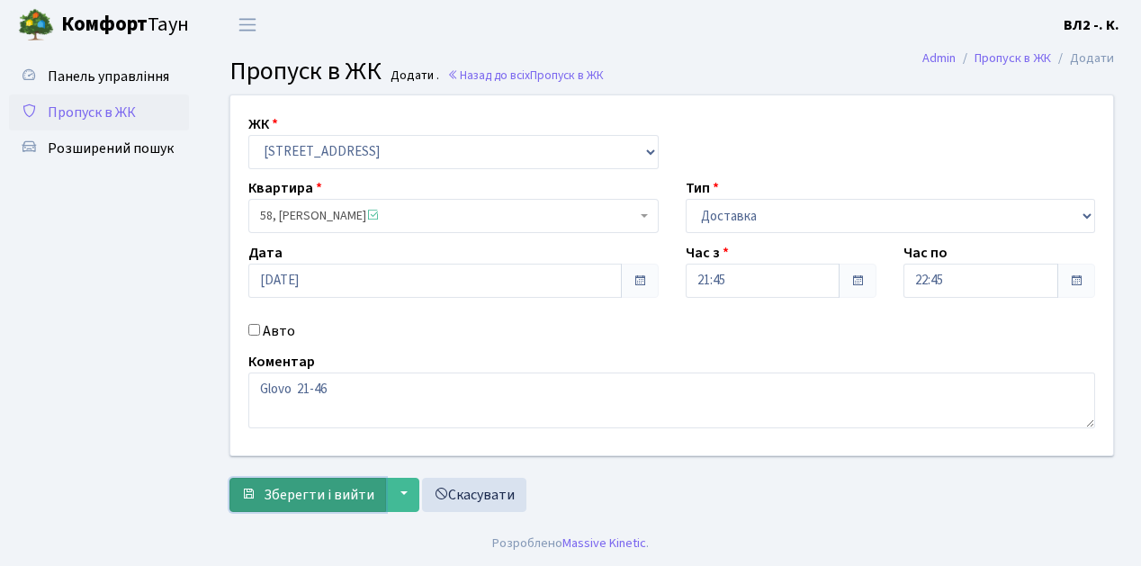
click at [282, 492] on span "Зберегти і вийти" at bounding box center [319, 495] width 111 height 20
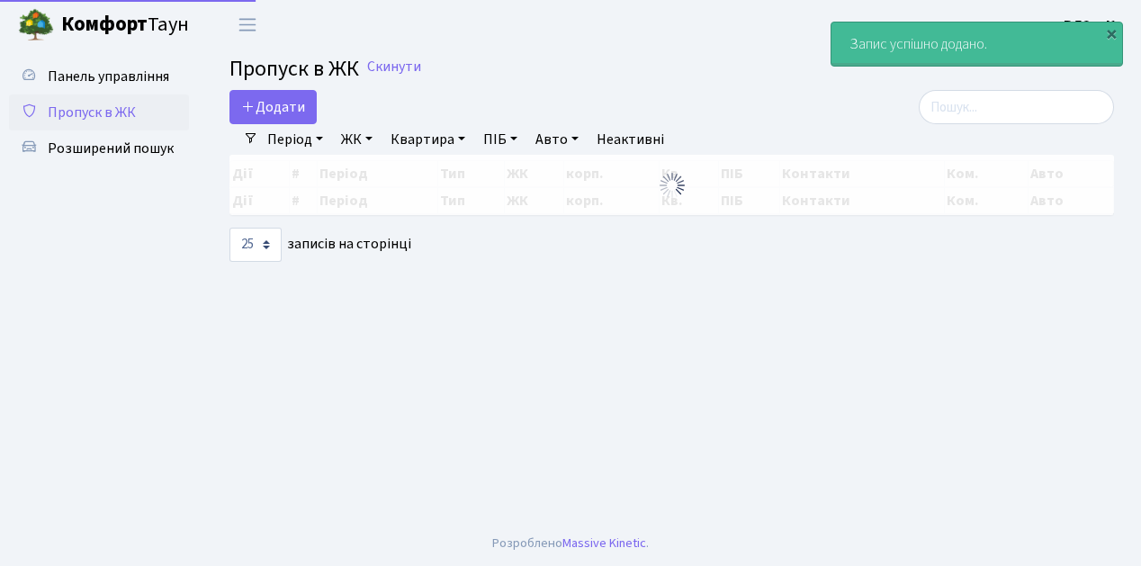
select select "25"
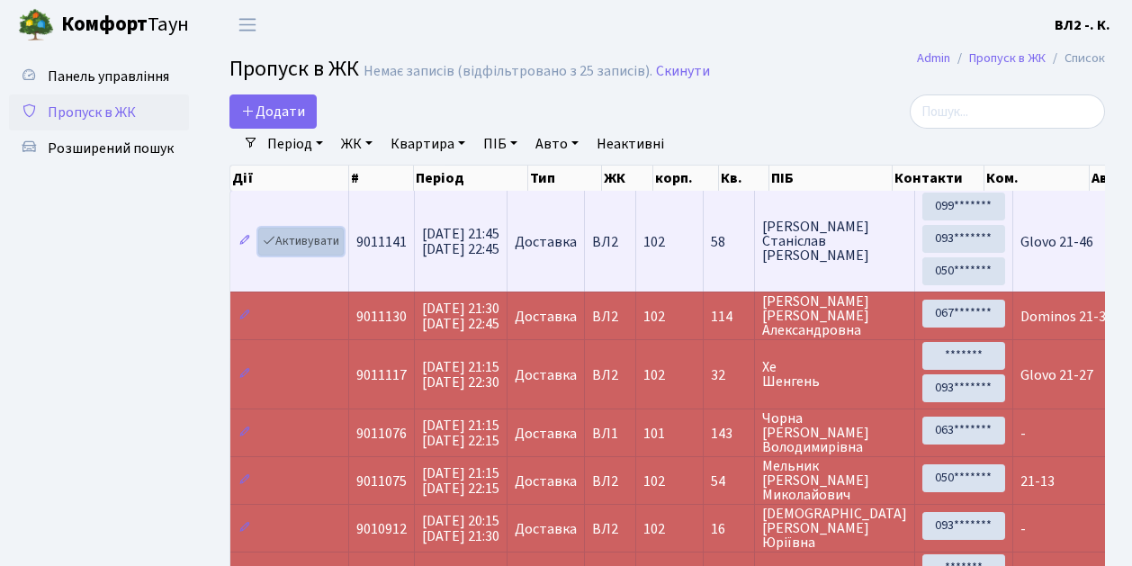
click at [327, 248] on link "Активувати" at bounding box center [300, 242] width 85 height 28
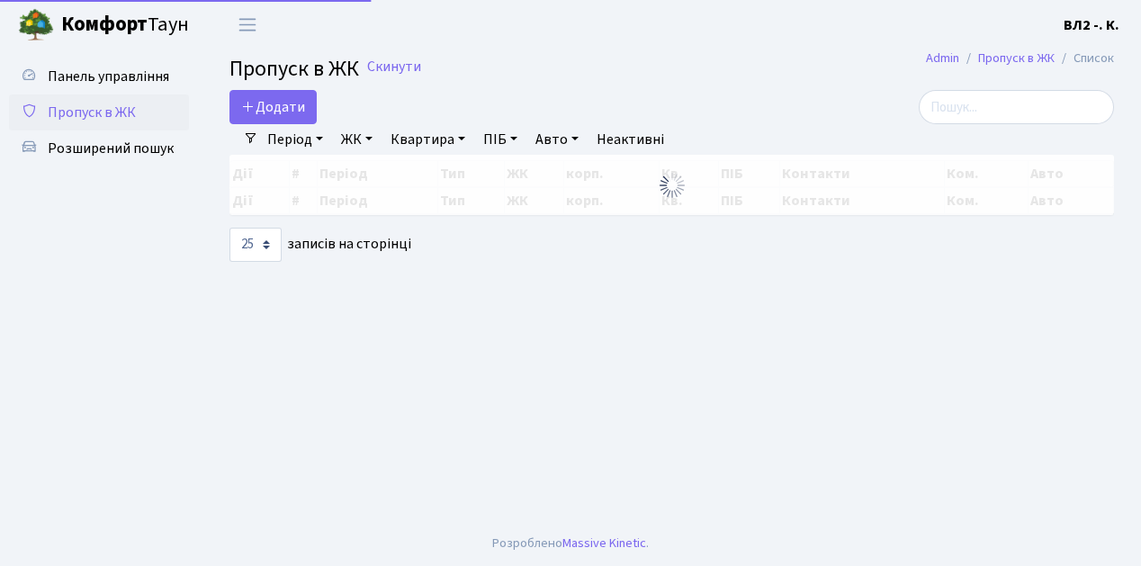
select select "25"
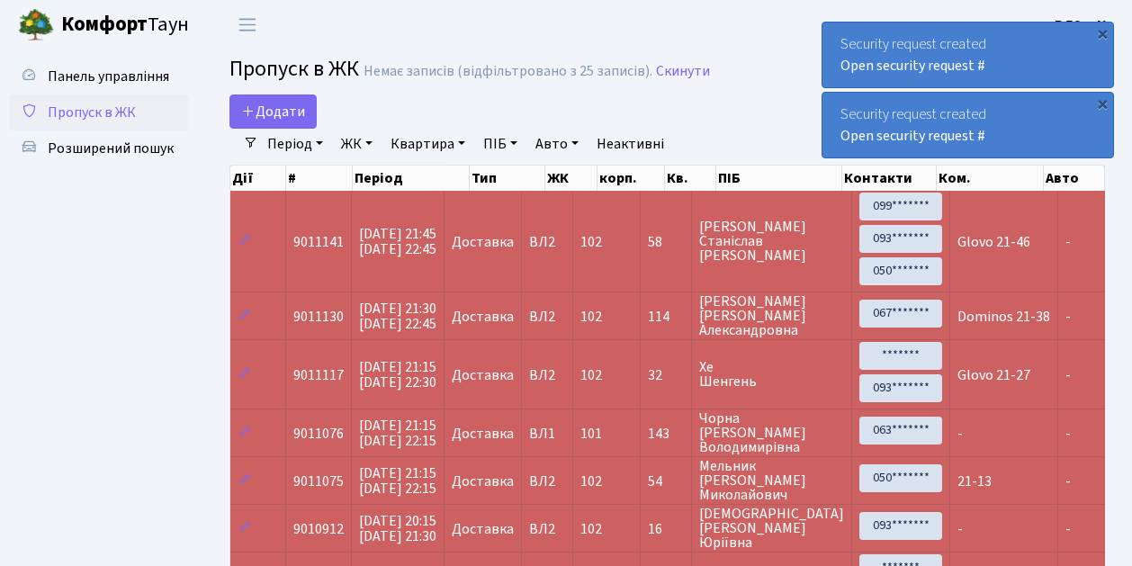
click at [1104, 32] on div "×" at bounding box center [1102, 33] width 18 height 18
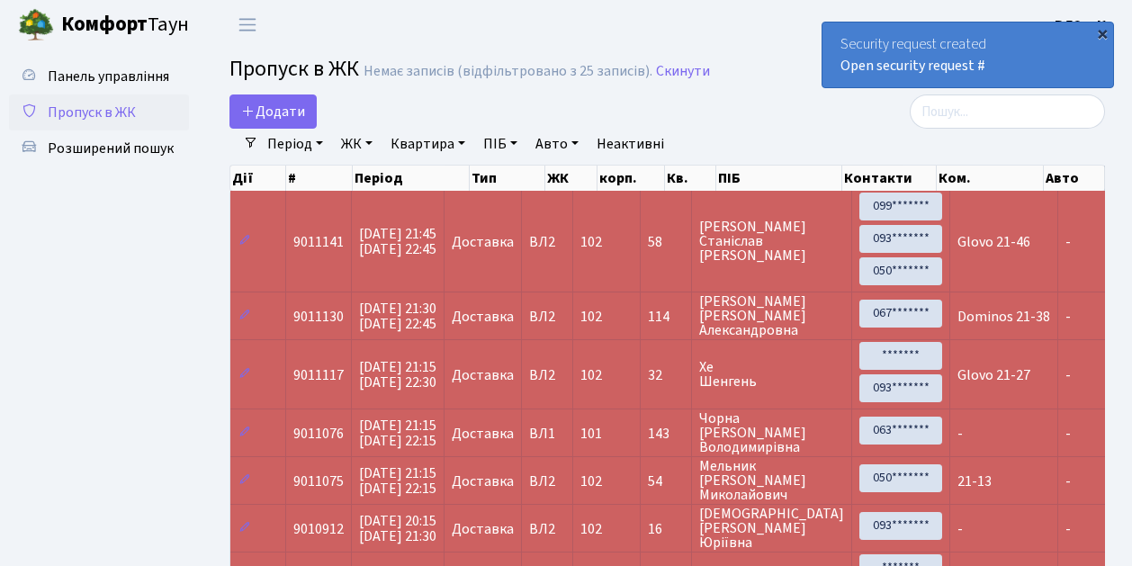
click at [1102, 36] on div "×" at bounding box center [1102, 33] width 18 height 18
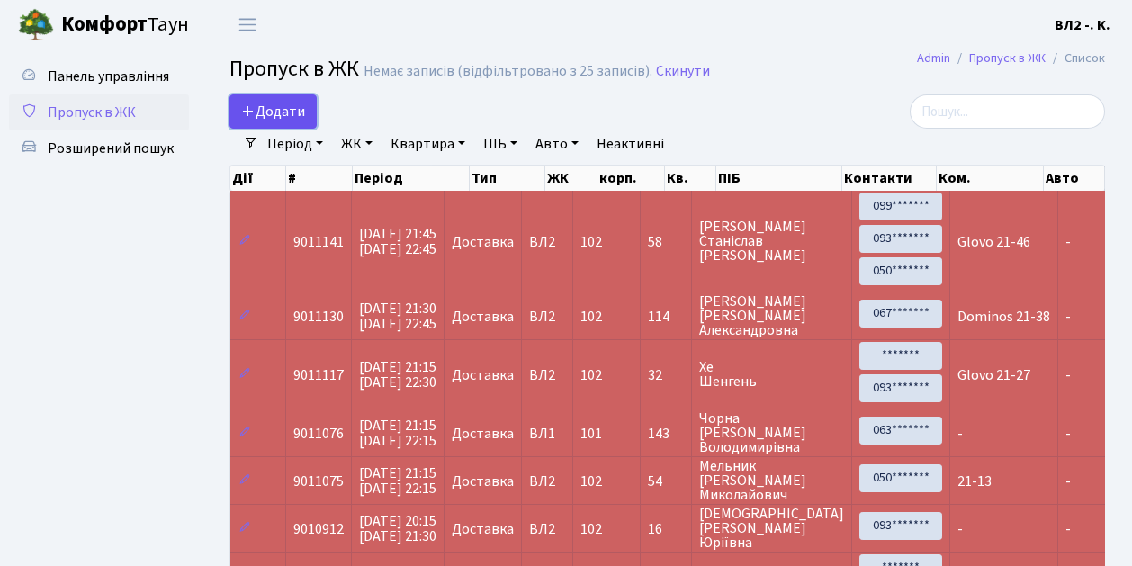
click at [310, 121] on link "Додати" at bounding box center [272, 111] width 87 height 34
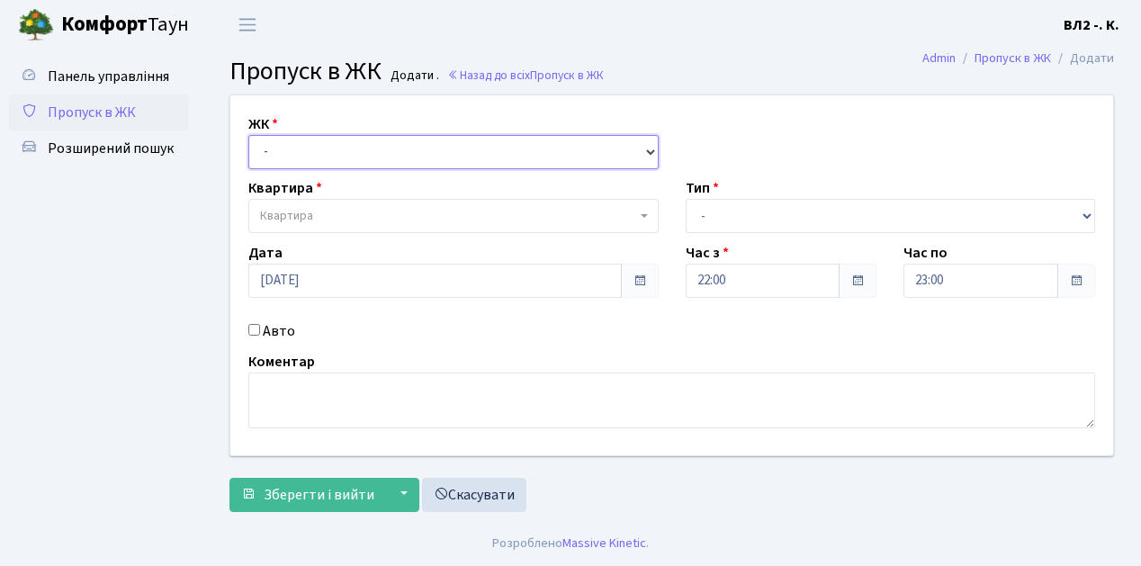
click at [650, 149] on select "- [STREET_ADDRESS][PERSON_NAME]" at bounding box center [453, 152] width 410 height 34
select select "317"
click at [248, 135] on select "- [STREET_ADDRESS][PERSON_NAME]" at bounding box center [453, 152] width 410 height 34
select select
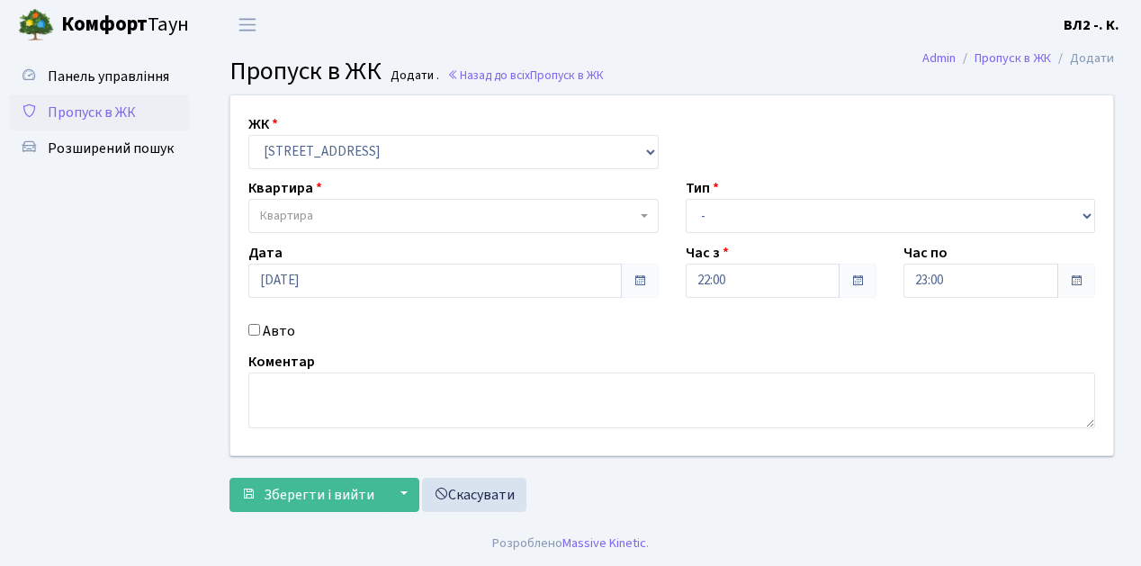
click at [639, 211] on span "Квартира" at bounding box center [453, 216] width 410 height 34
type input "32"
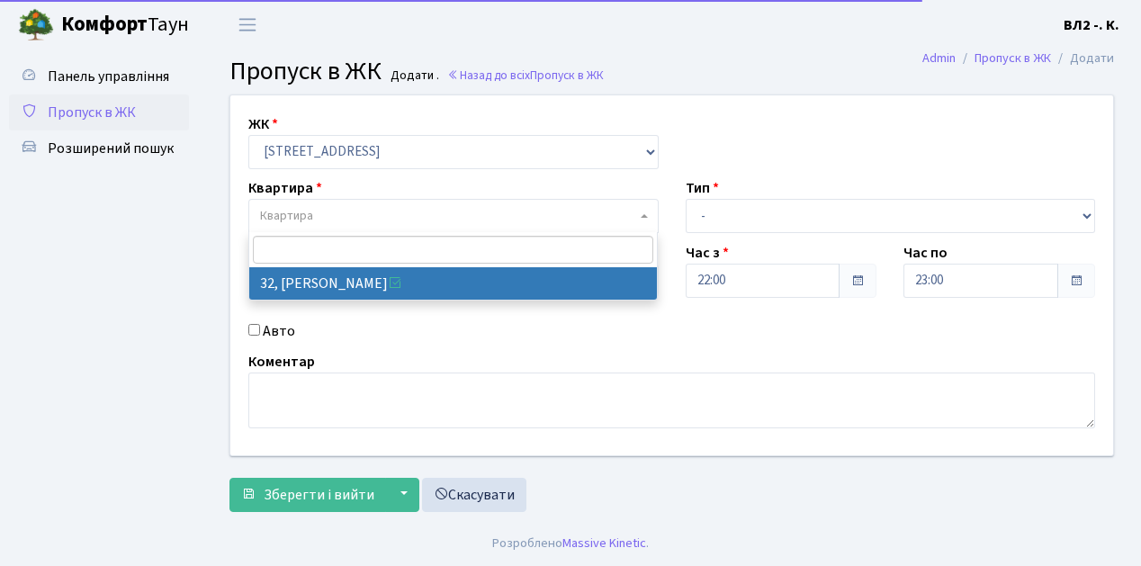
select select "38035"
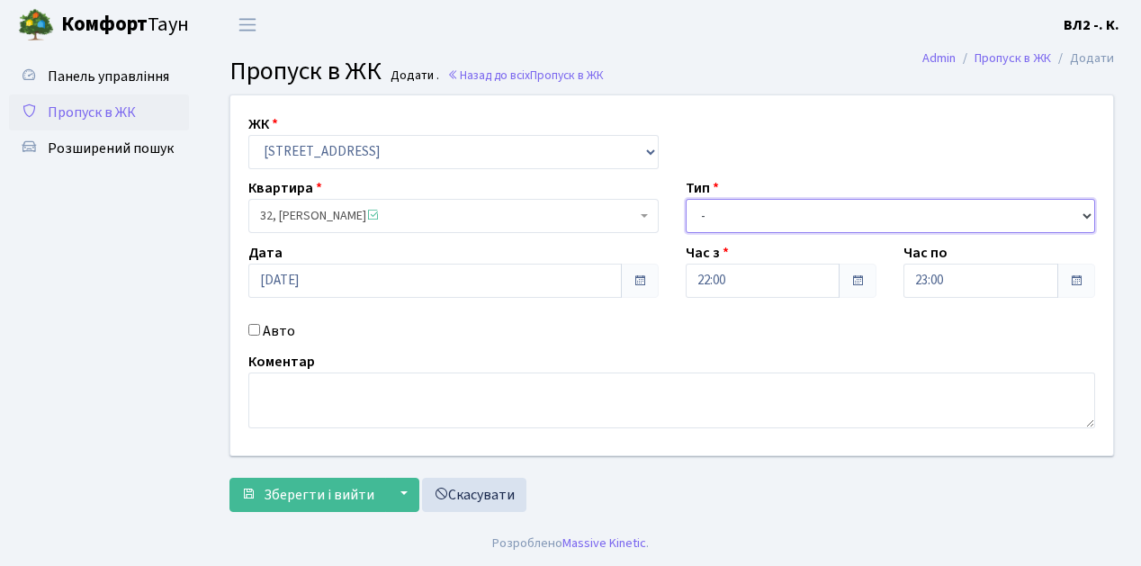
click at [1080, 211] on select "- Доставка Таксі Гості Сервіс" at bounding box center [891, 216] width 410 height 34
select select "1"
click at [686, 199] on select "- Доставка Таксі Гості Сервіс" at bounding box center [891, 216] width 410 height 34
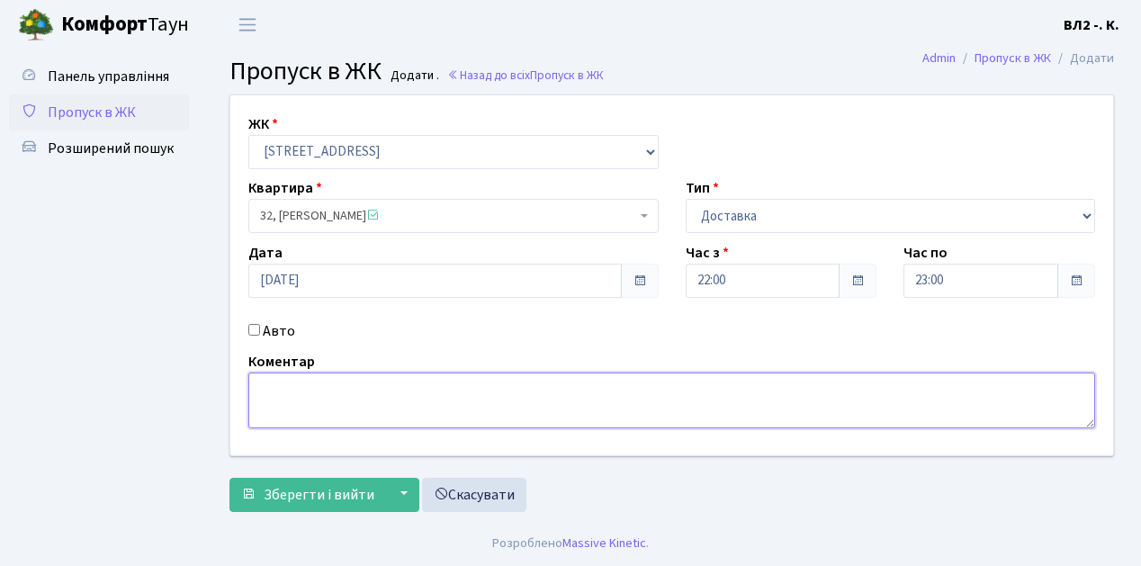
click at [290, 380] on textarea at bounding box center [671, 400] width 847 height 56
type textarea "KFC 22-08"
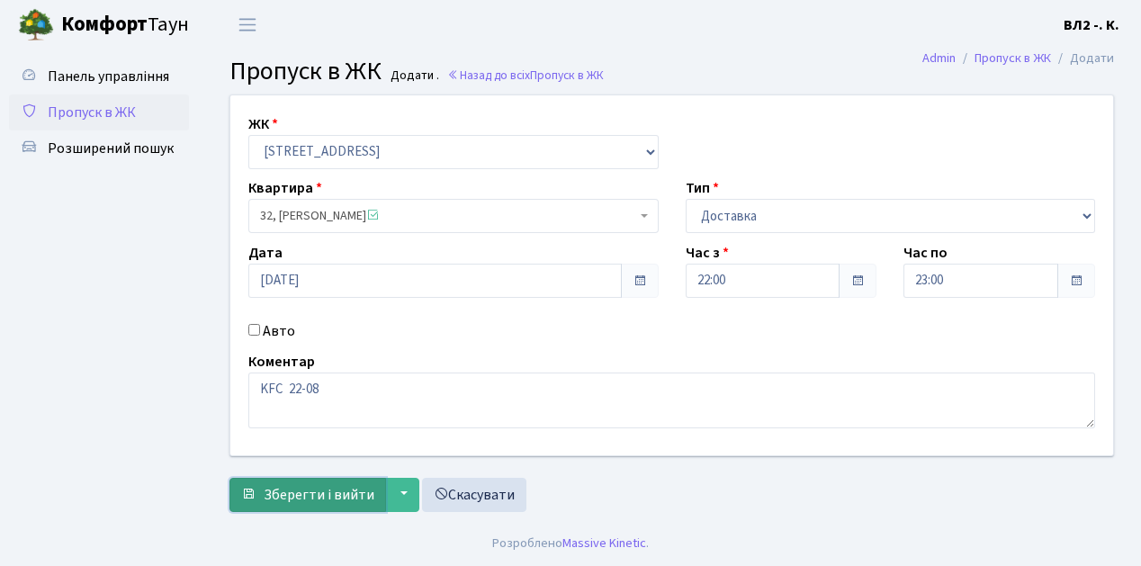
click at [295, 495] on span "Зберегти і вийти" at bounding box center [319, 495] width 111 height 20
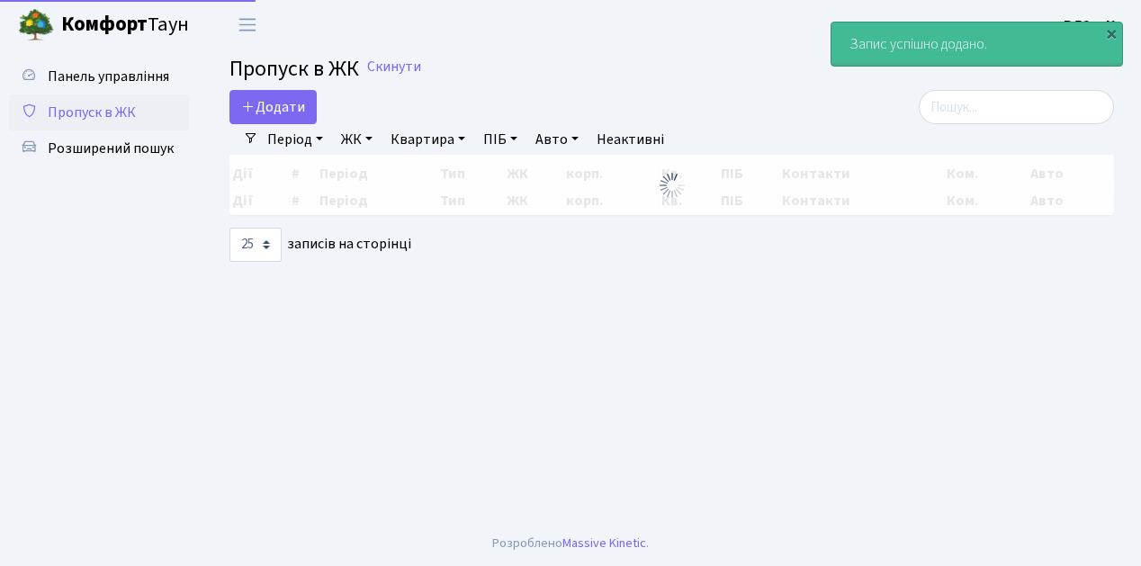
select select "25"
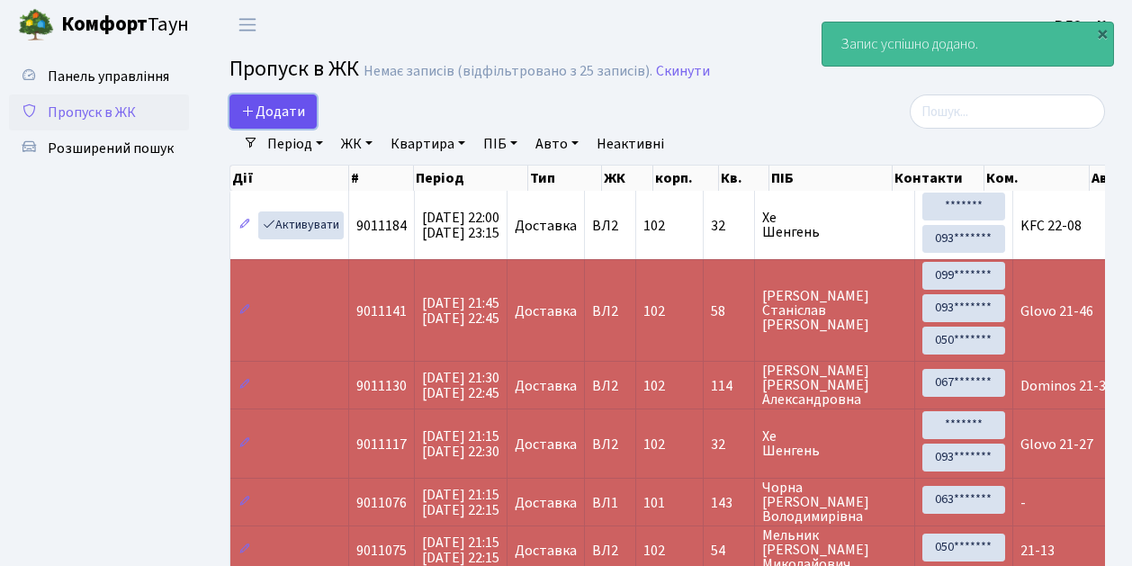
click at [299, 111] on span "Додати" at bounding box center [273, 112] width 64 height 20
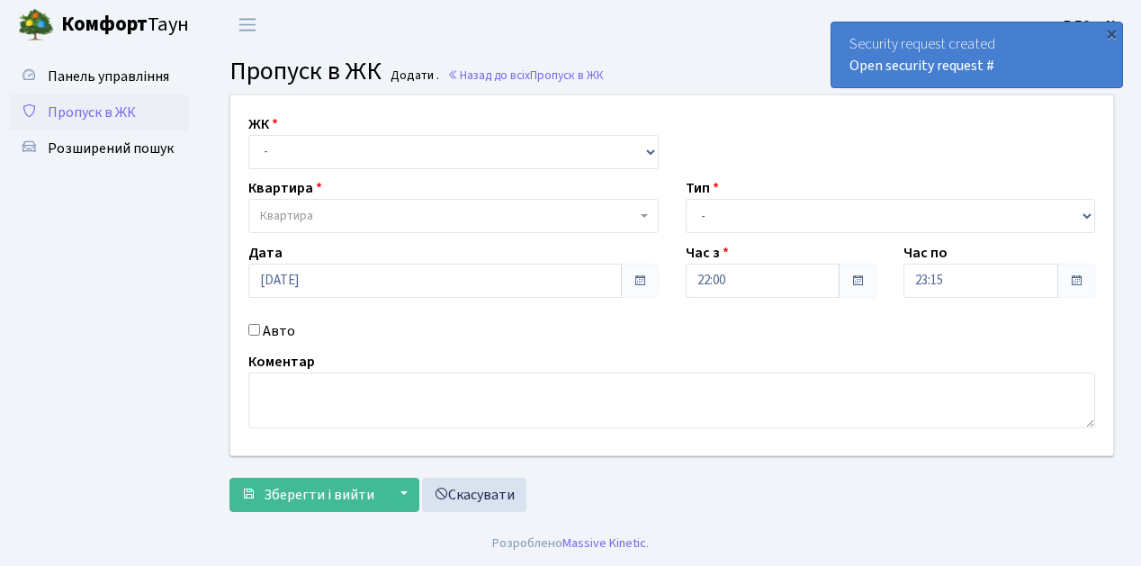
click at [92, 114] on span "Пропуск в ЖК" at bounding box center [92, 113] width 88 height 20
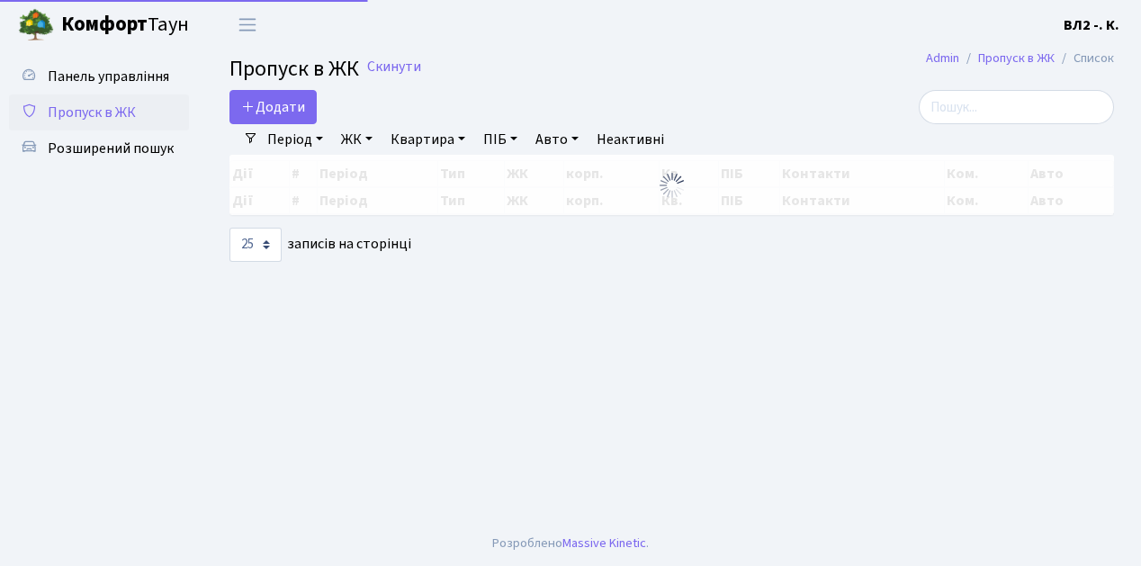
select select "25"
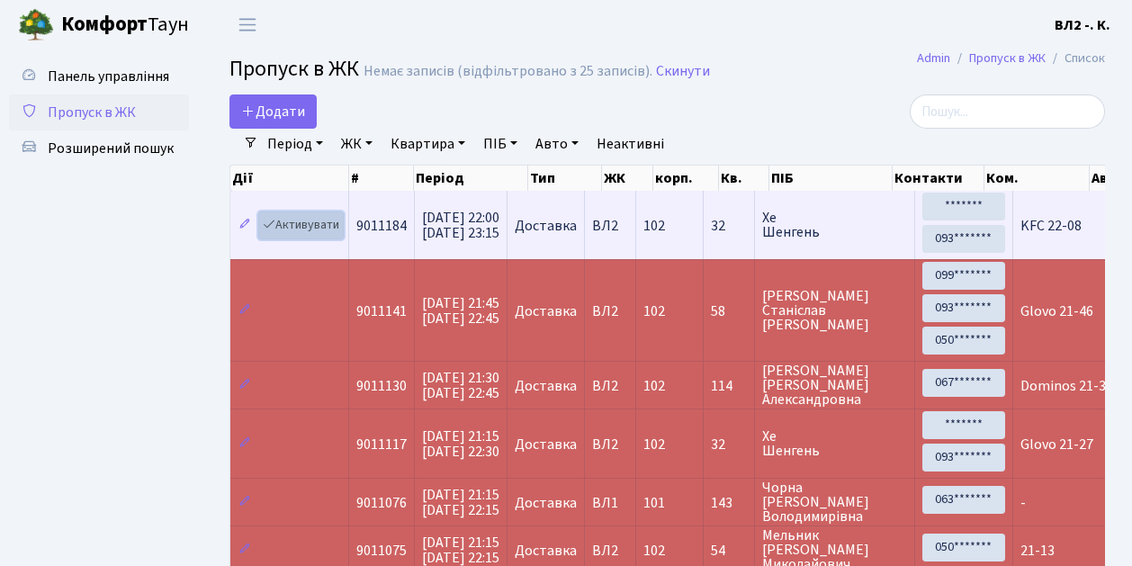
click at [334, 235] on link "Активувати" at bounding box center [300, 225] width 85 height 28
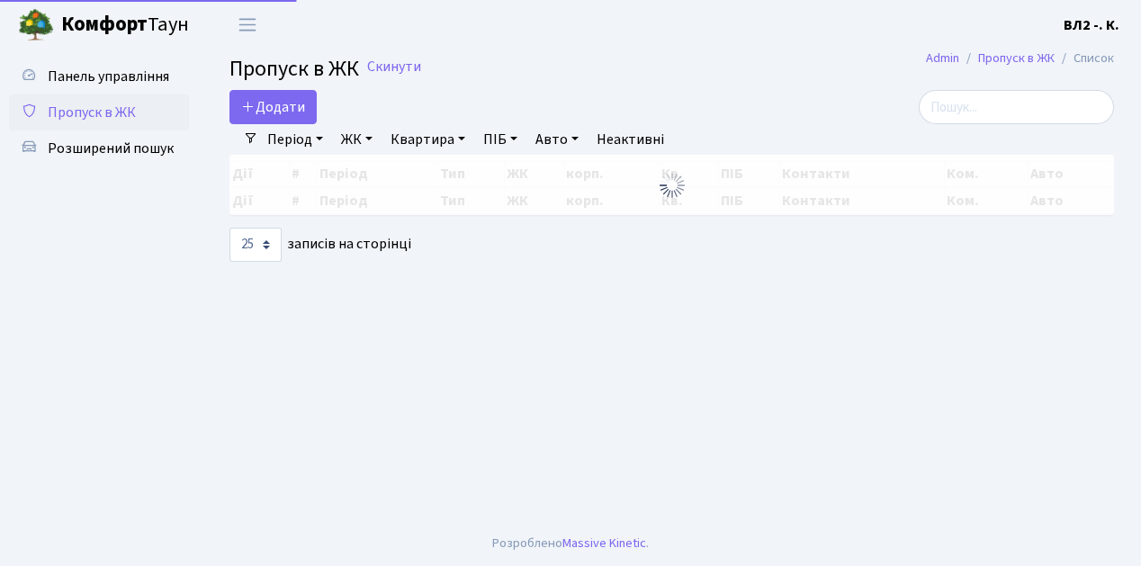
select select "25"
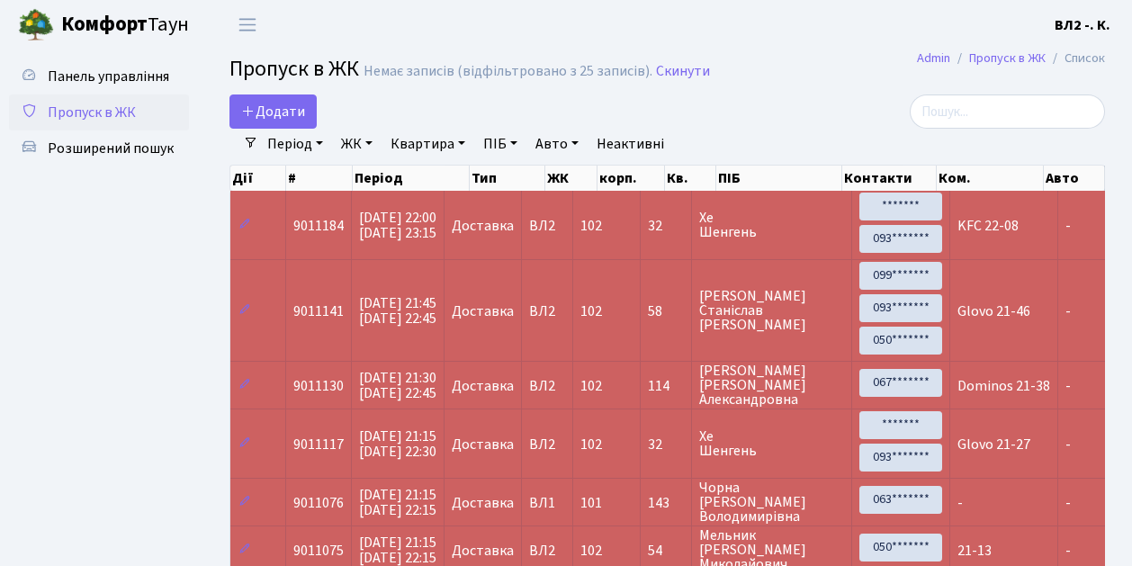
click at [774, 250] on td "[PERSON_NAME]" at bounding box center [772, 225] width 160 height 68
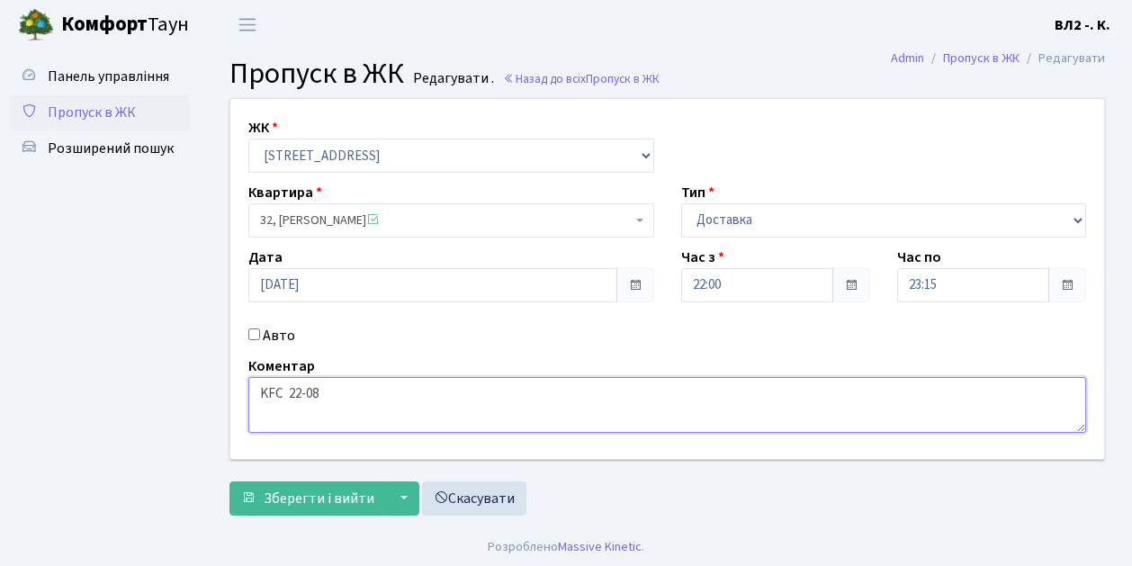
click at [255, 394] on textarea "KFC 22-08" at bounding box center [667, 405] width 838 height 56
type textarea "Glovo KFC 22-08"
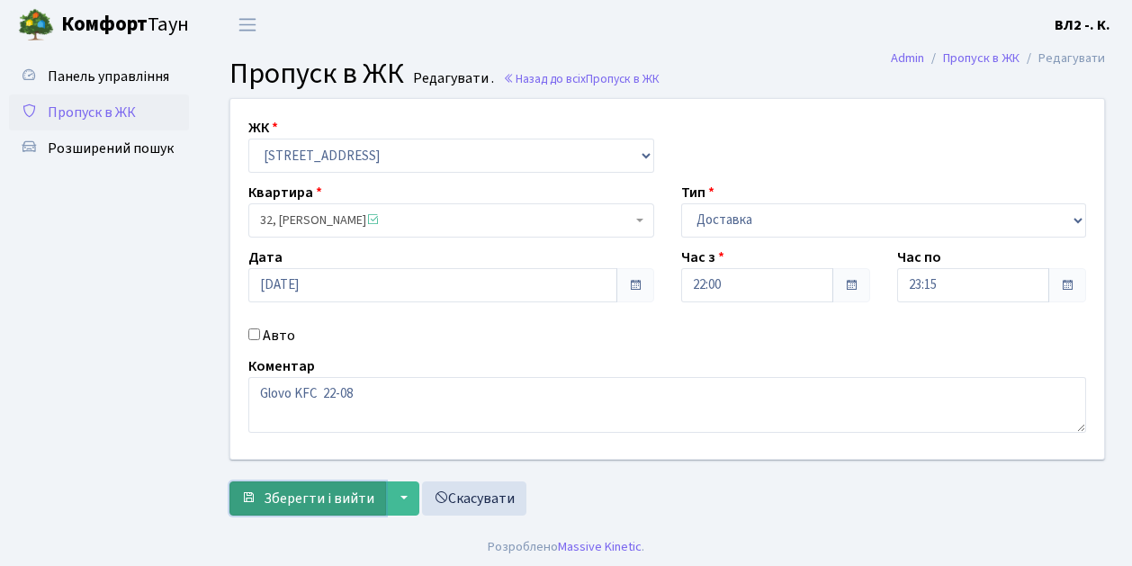
click at [270, 497] on span "Зберегти і вийти" at bounding box center [319, 498] width 111 height 20
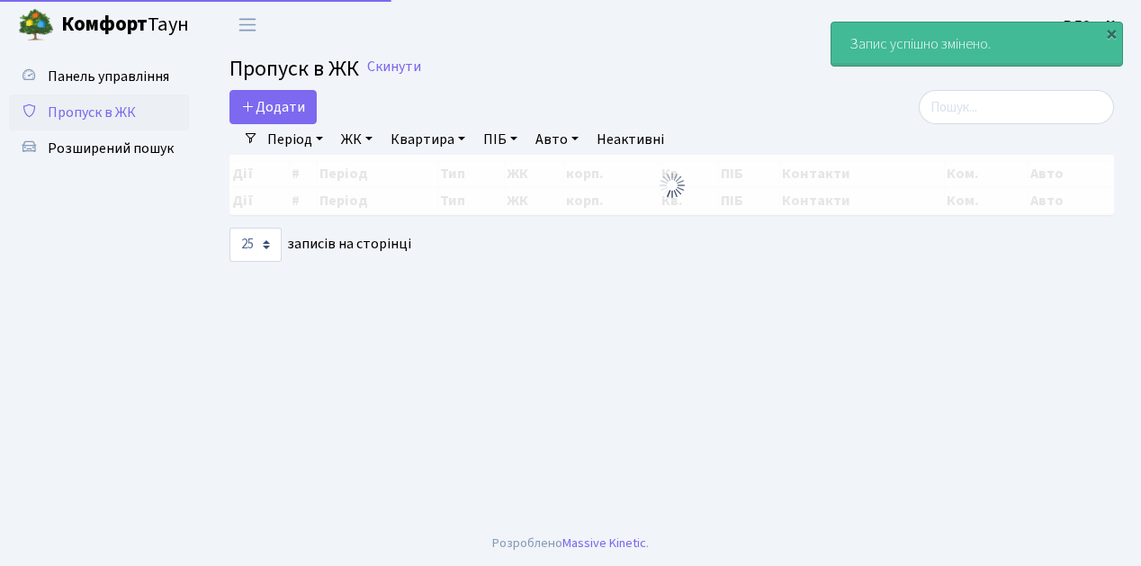
select select "25"
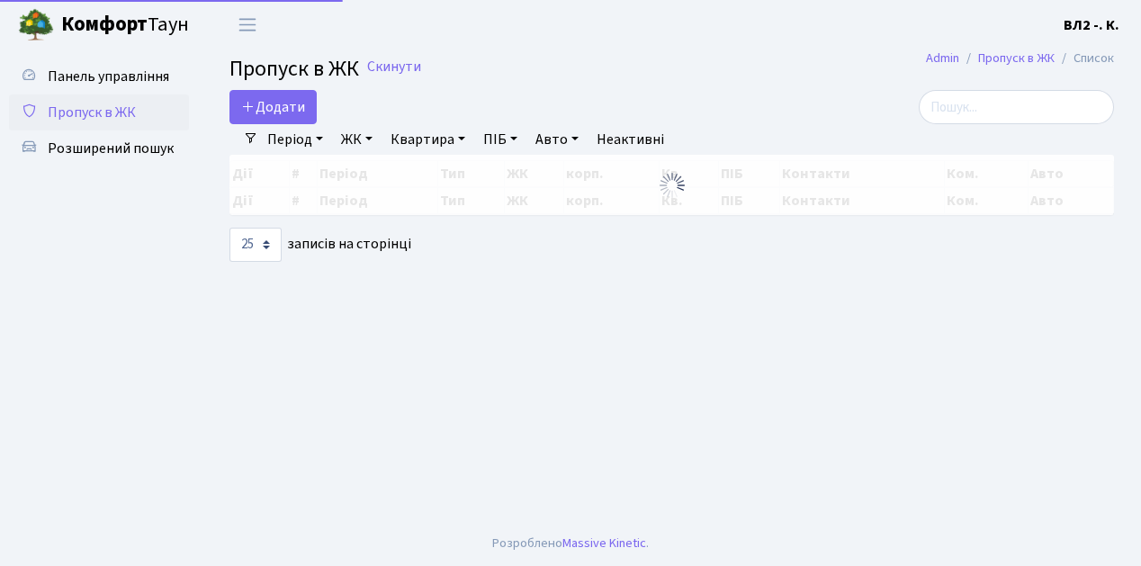
select select "25"
